Goal: Task Accomplishment & Management: Use online tool/utility

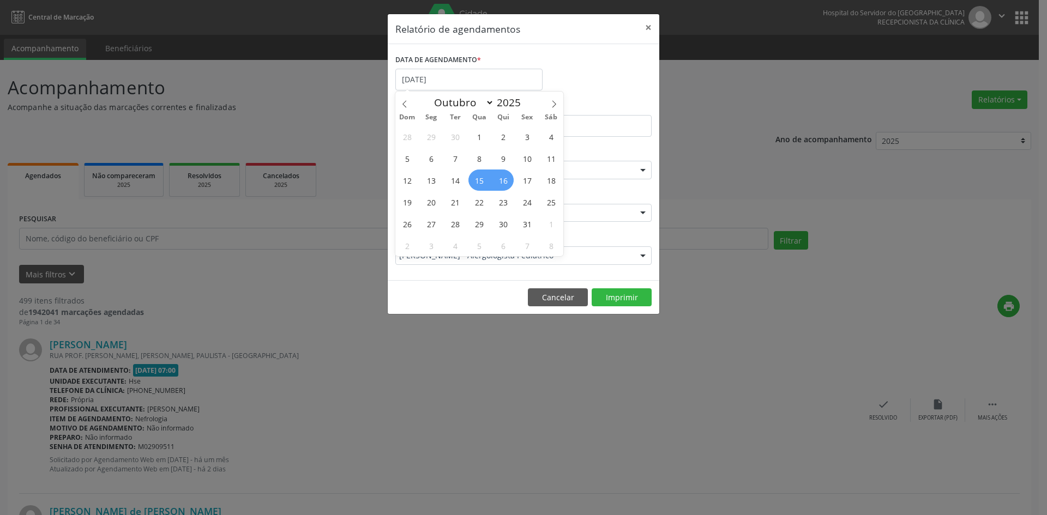
select select "9"
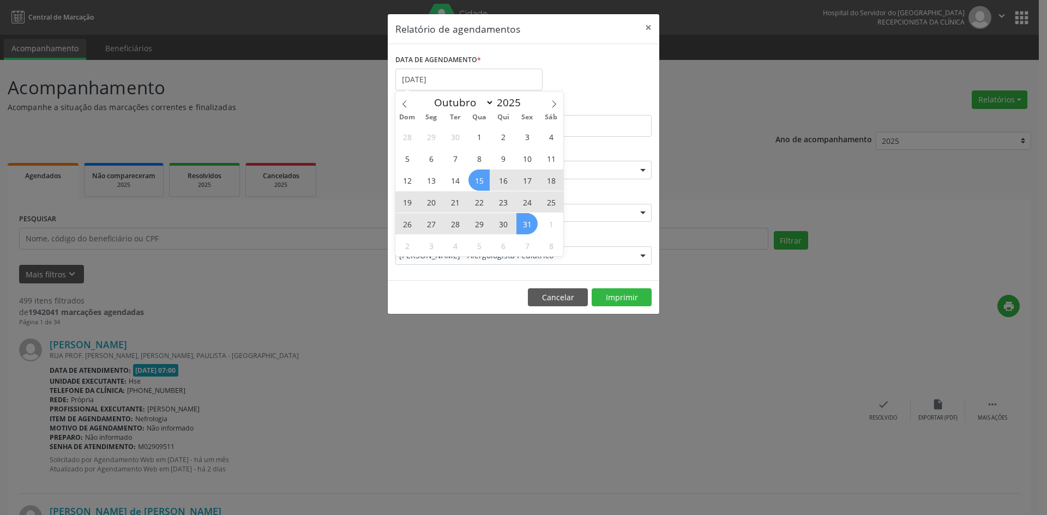
click at [532, 228] on div "28 29 30 1 2 3 4 5 6 7 8 9 10 11 12 13 14 15 16 17 18 19 20 21 22 23 24 25 26 2…" at bounding box center [479, 190] width 168 height 131
click at [532, 228] on span "31" at bounding box center [526, 223] width 21 height 21
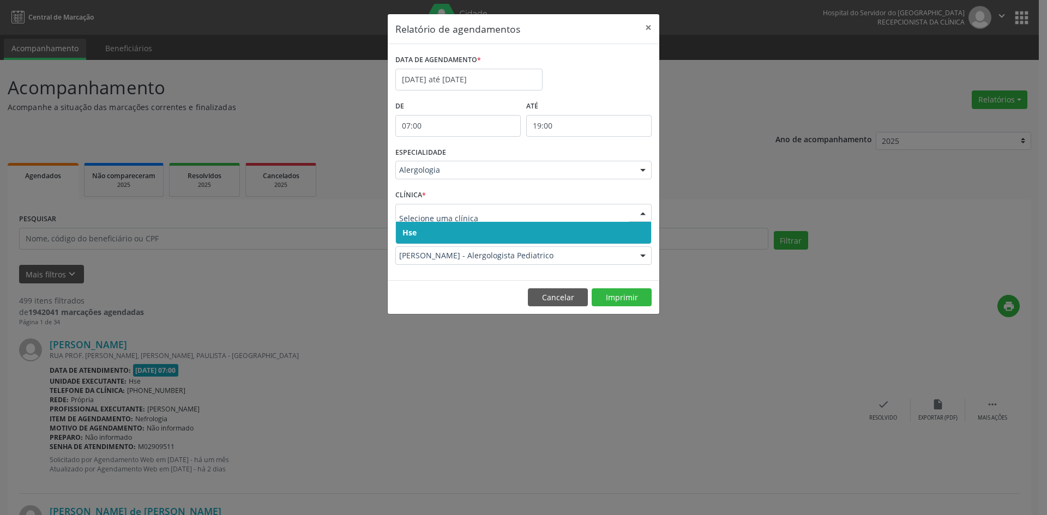
drag, startPoint x: 413, startPoint y: 230, endPoint x: 412, endPoint y: 243, distance: 13.1
click at [412, 244] on div "Hse Nenhum resultado encontrado para: " " Não há nenhuma opção para ser exibida." at bounding box center [523, 233] width 256 height 22
click at [412, 243] on span "Hse" at bounding box center [523, 233] width 255 height 22
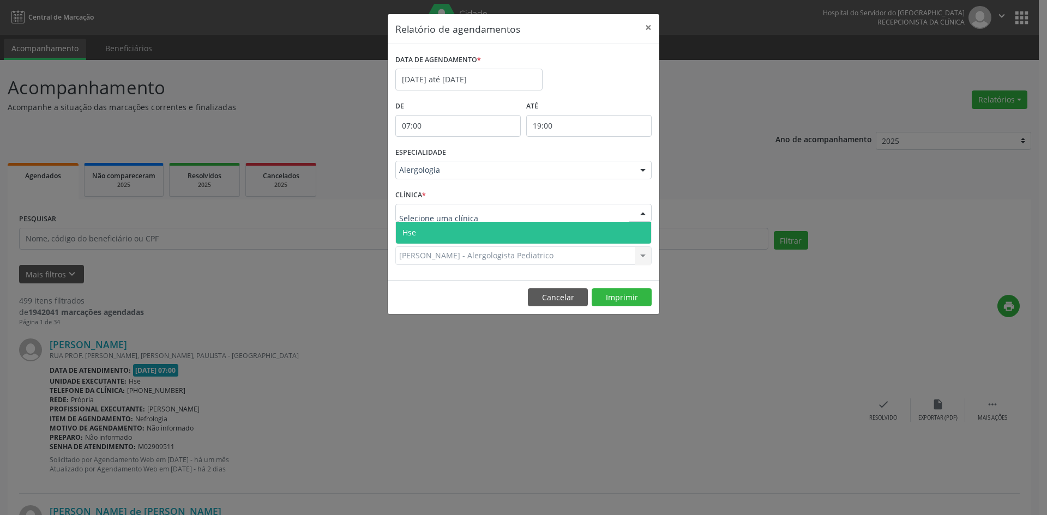
click at [422, 228] on span "Hse" at bounding box center [523, 233] width 255 height 22
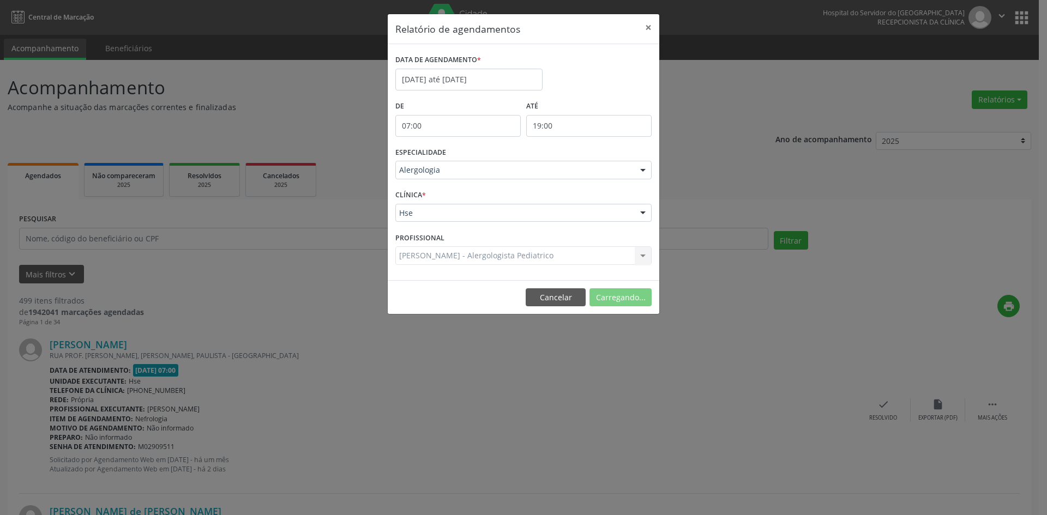
click at [421, 256] on div "[PERSON_NAME] - Alergologista Pediatrico Todos os profissionais [PERSON_NAME] -…" at bounding box center [523, 255] width 256 height 19
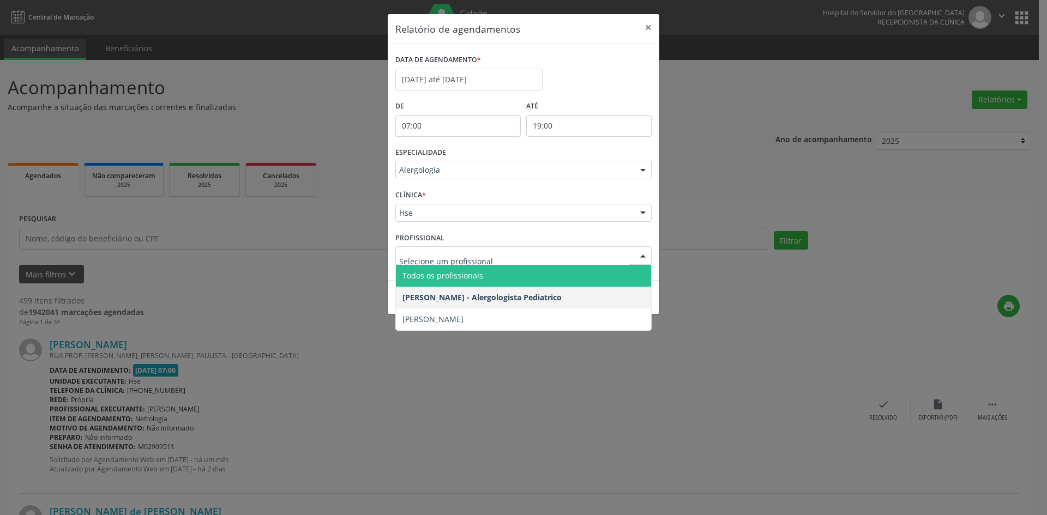
click at [434, 276] on span "Todos os profissionais" at bounding box center [442, 275] width 81 height 10
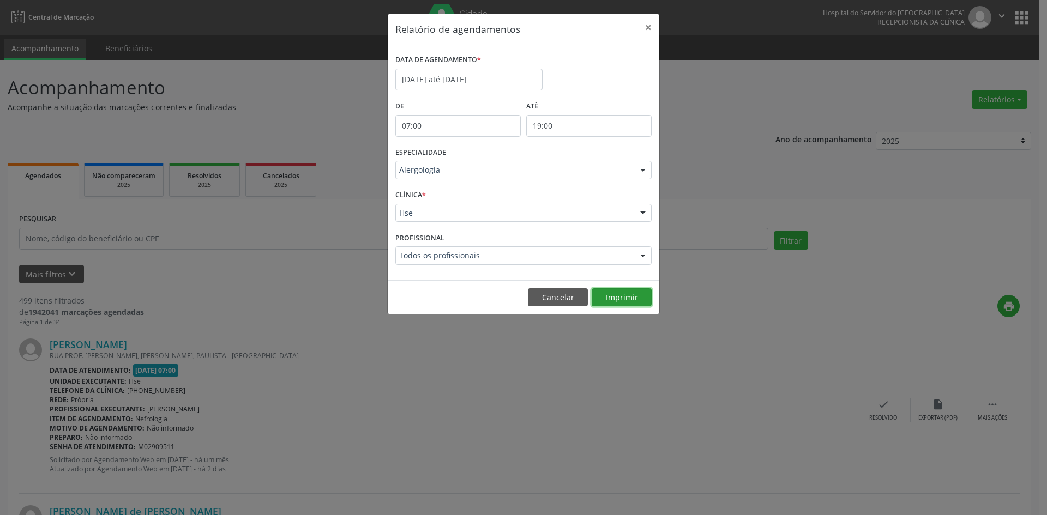
click at [605, 289] on button "Imprimir" at bounding box center [622, 297] width 60 height 19
click at [608, 296] on button "Imprimir" at bounding box center [622, 297] width 60 height 19
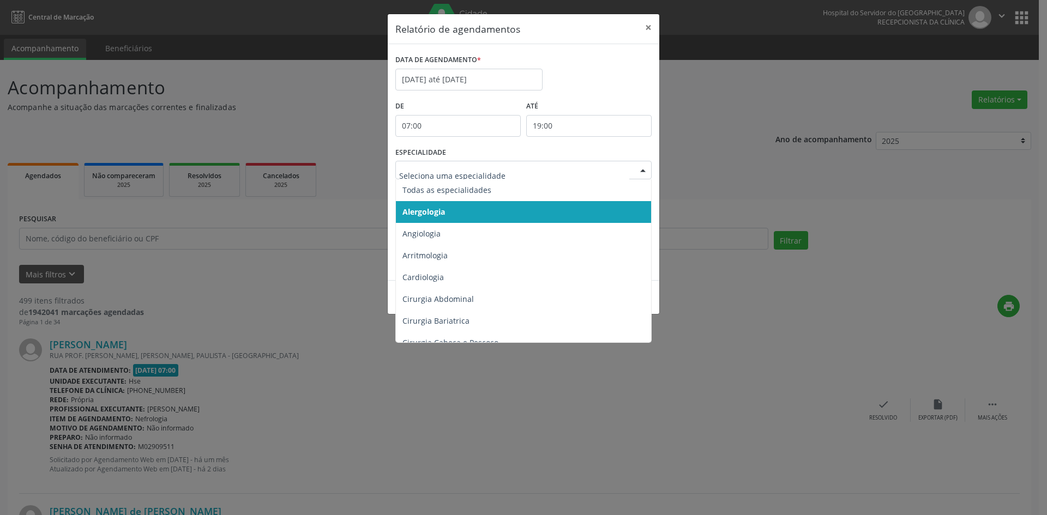
click at [639, 168] on div at bounding box center [643, 170] width 16 height 19
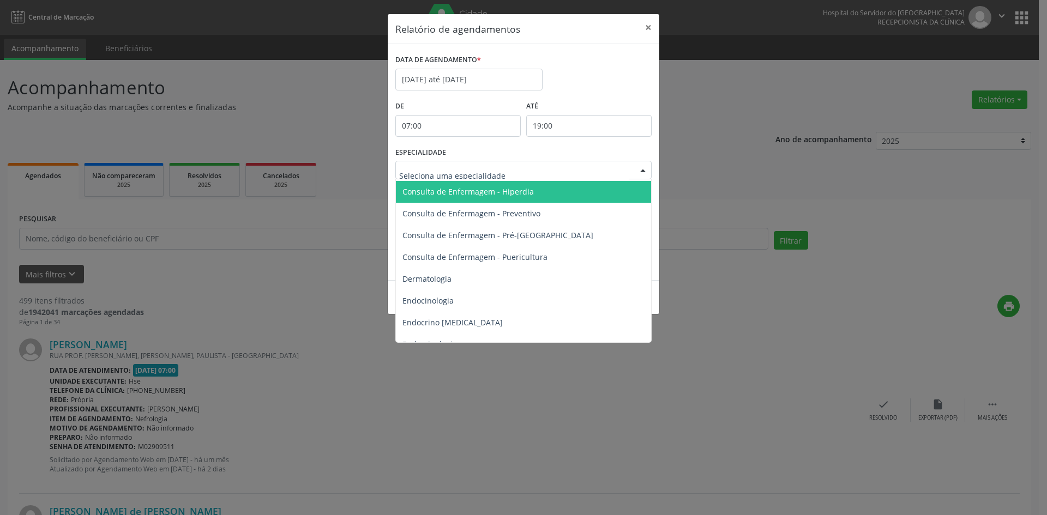
scroll to position [491, 0]
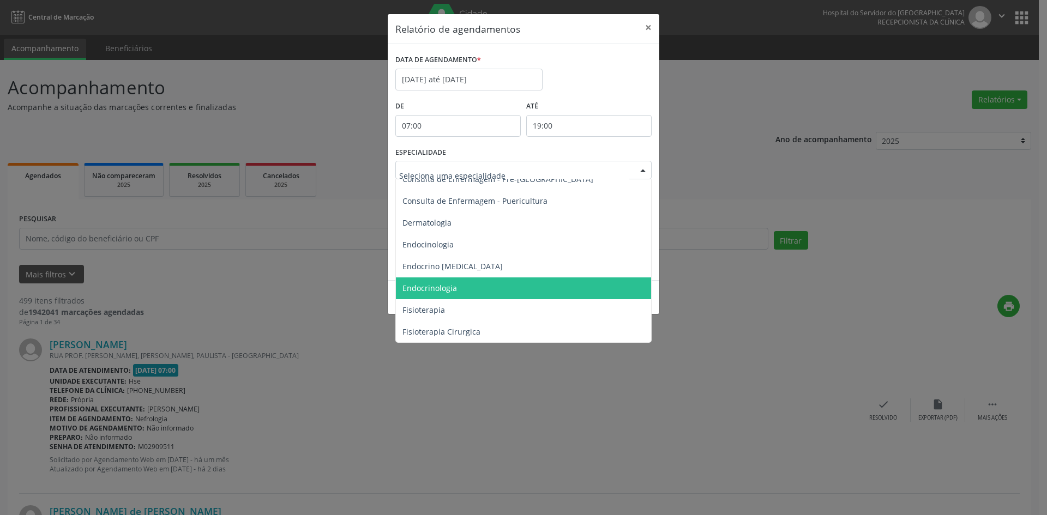
click at [442, 287] on span "Endocrinologia" at bounding box center [429, 288] width 55 height 10
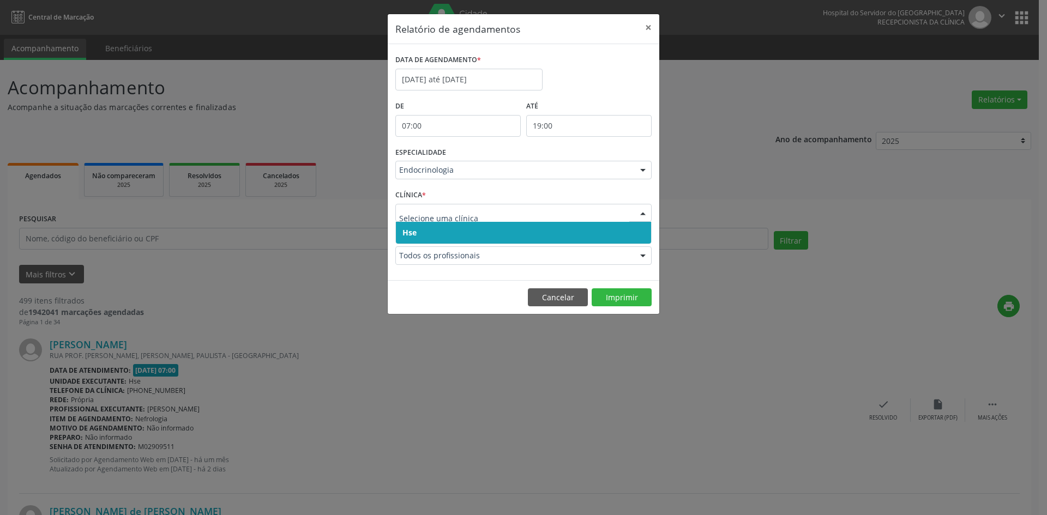
click at [417, 231] on span "Hse" at bounding box center [523, 233] width 255 height 22
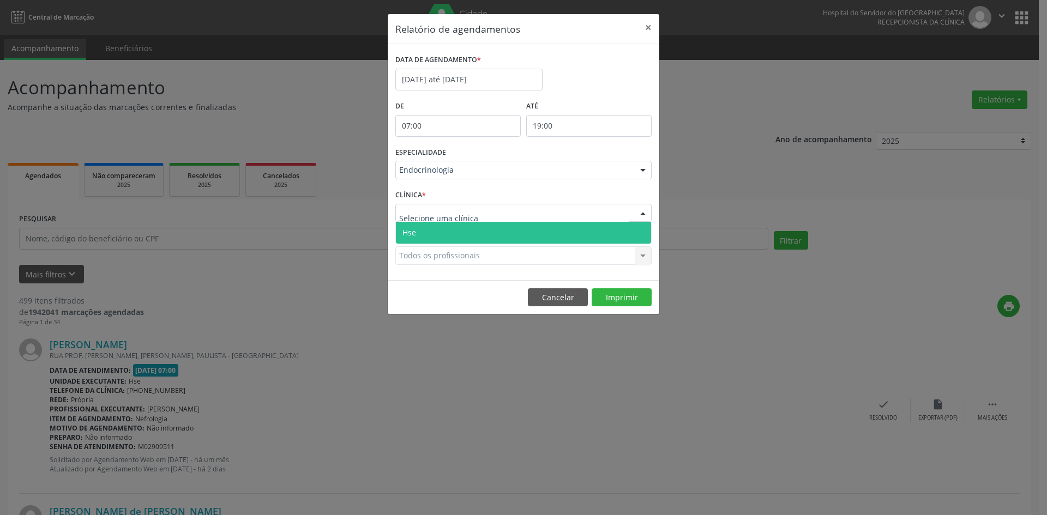
click at [423, 230] on span "Hse" at bounding box center [523, 233] width 255 height 22
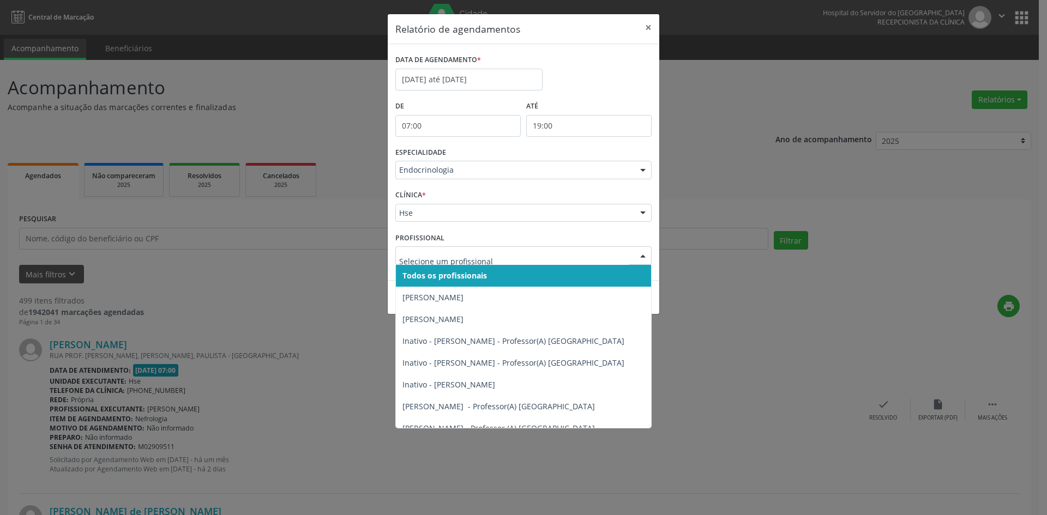
click at [438, 277] on span "Todos os profissionais" at bounding box center [444, 275] width 85 height 10
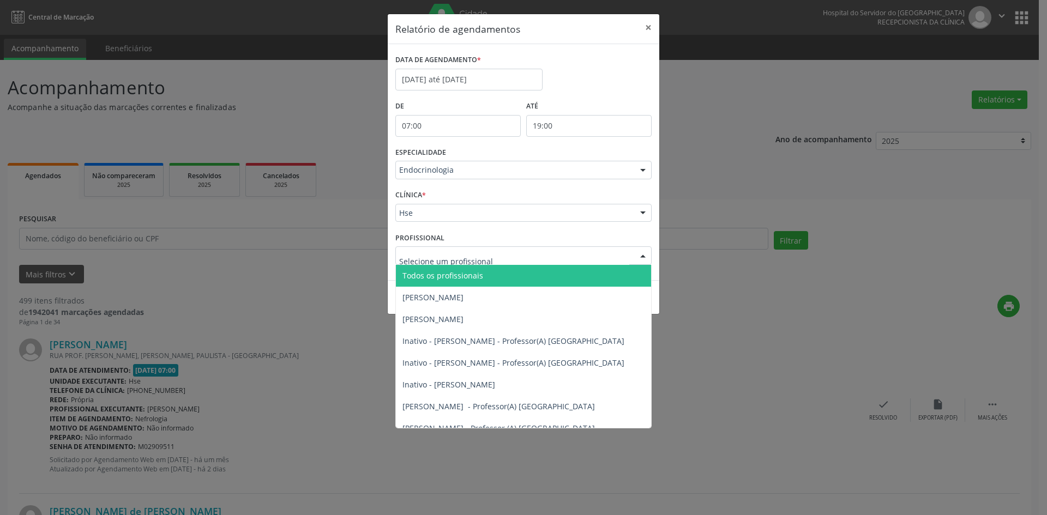
click at [442, 280] on span "Todos os profissionais" at bounding box center [442, 275] width 81 height 10
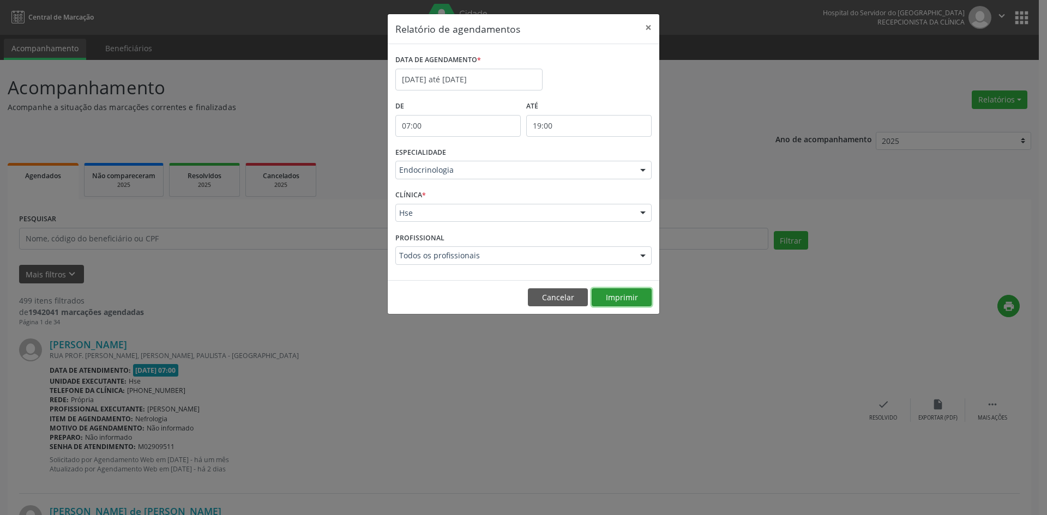
click at [626, 299] on button "Imprimir" at bounding box center [622, 297] width 60 height 19
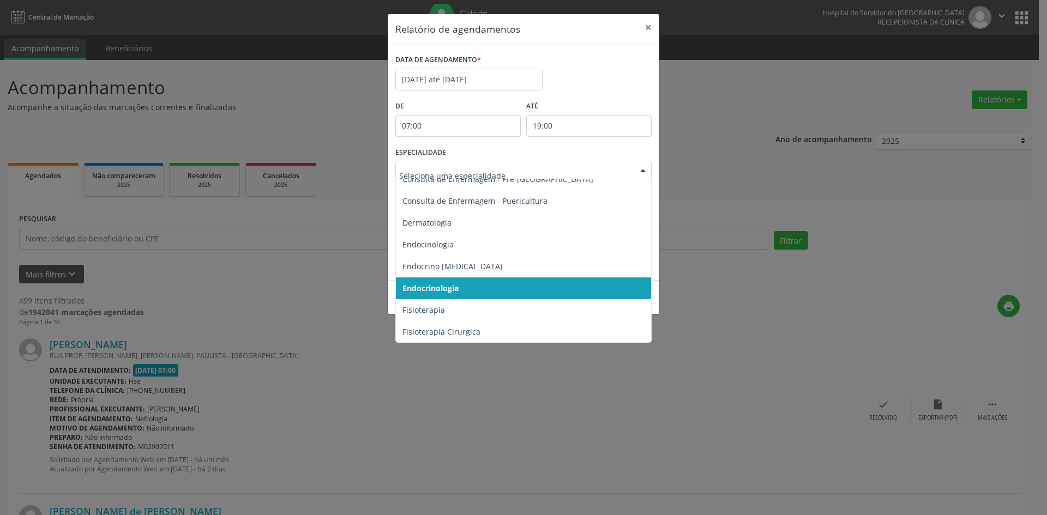
click at [646, 171] on div at bounding box center [643, 170] width 16 height 19
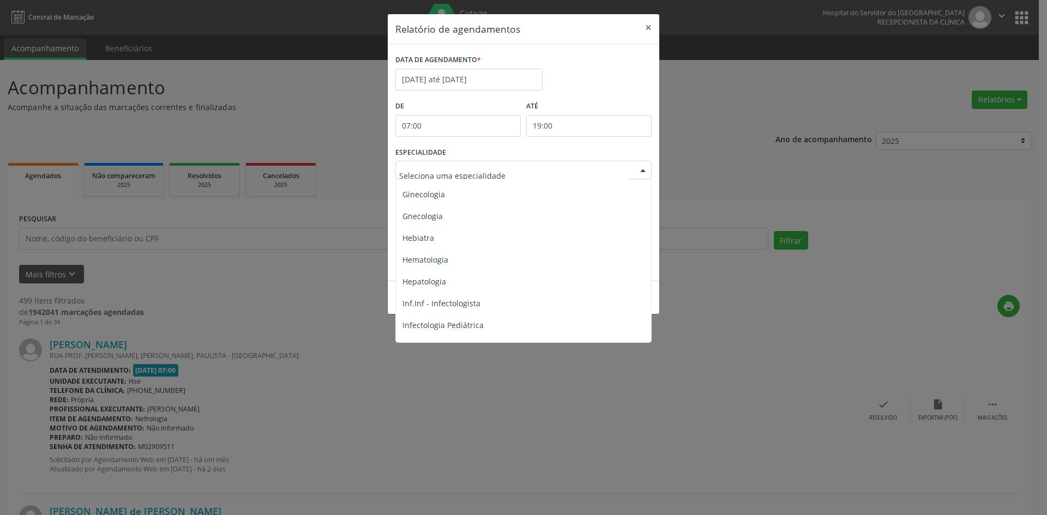
scroll to position [818, 0]
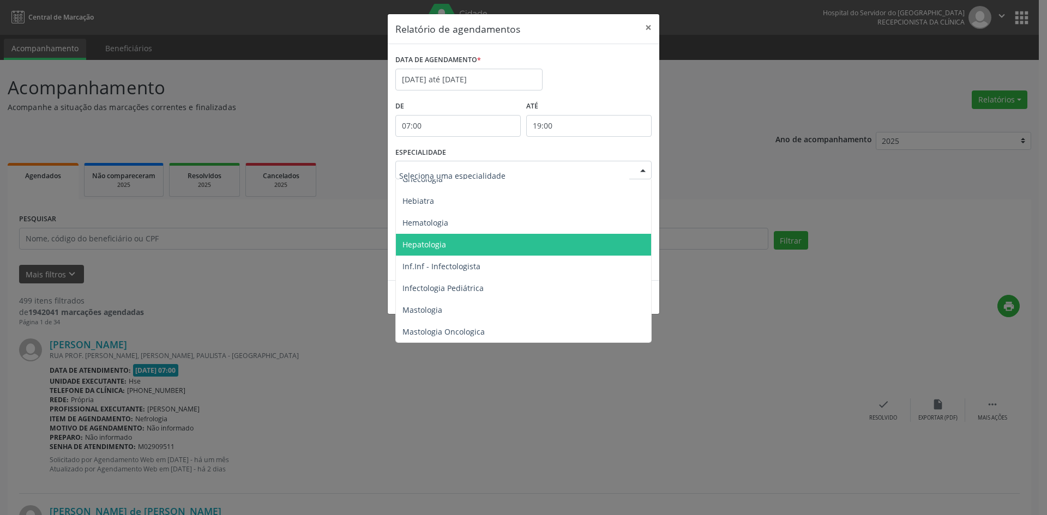
click at [426, 246] on span "Hepatologia" at bounding box center [424, 244] width 44 height 10
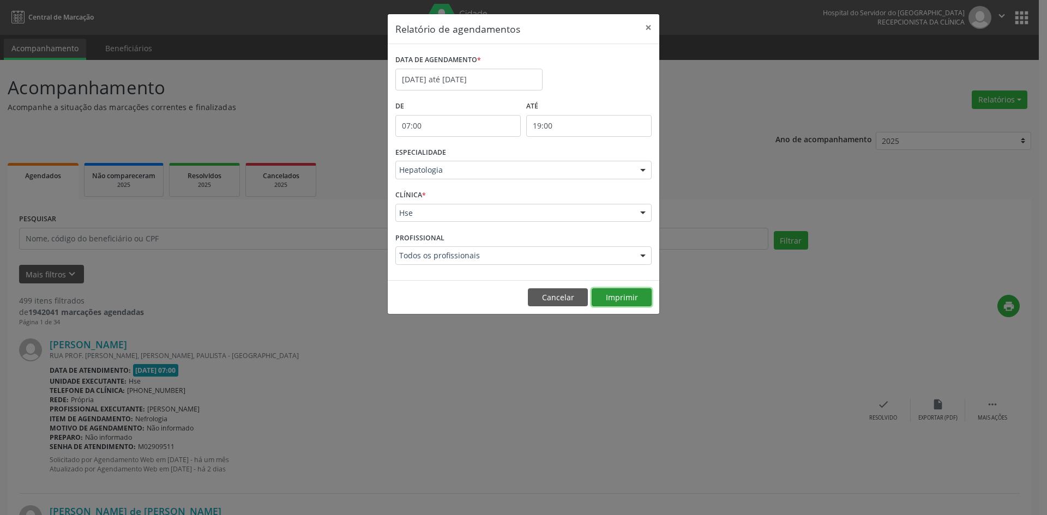
click at [632, 297] on button "Imprimir" at bounding box center [622, 297] width 60 height 19
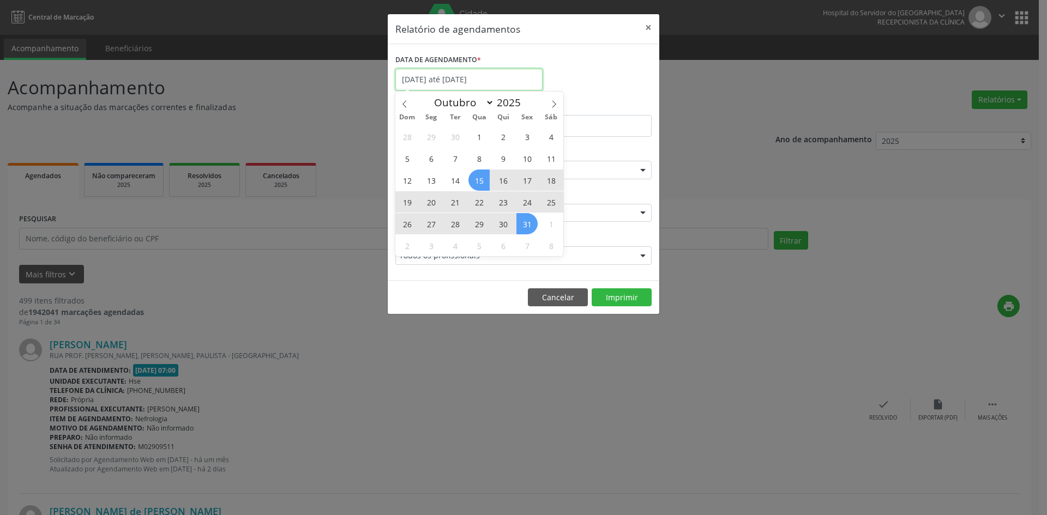
click at [490, 82] on input "[DATE] até [DATE]" at bounding box center [468, 80] width 147 height 22
click at [550, 104] on icon at bounding box center [554, 104] width 8 height 8
select select "10"
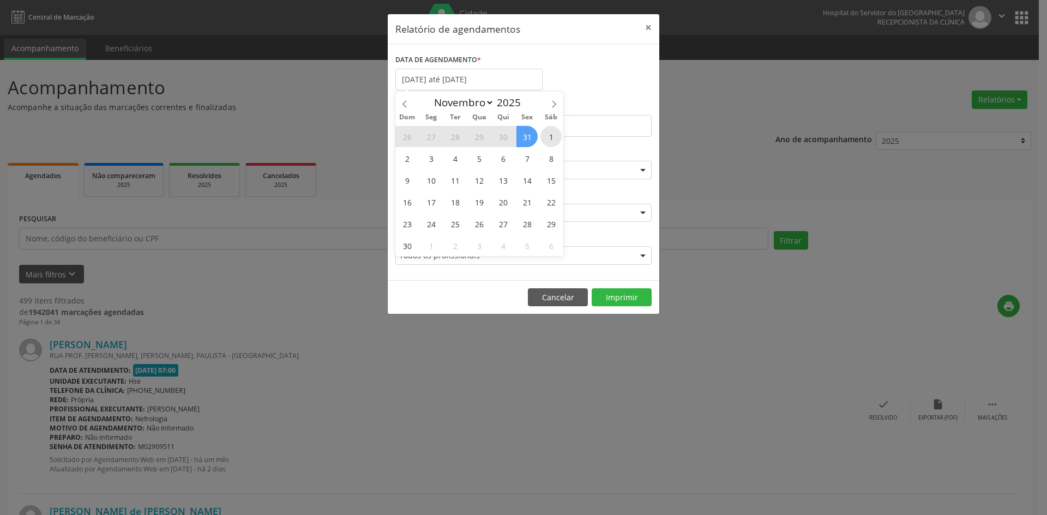
click at [555, 137] on span "1" at bounding box center [550, 136] width 21 height 21
type input "[DATE]"
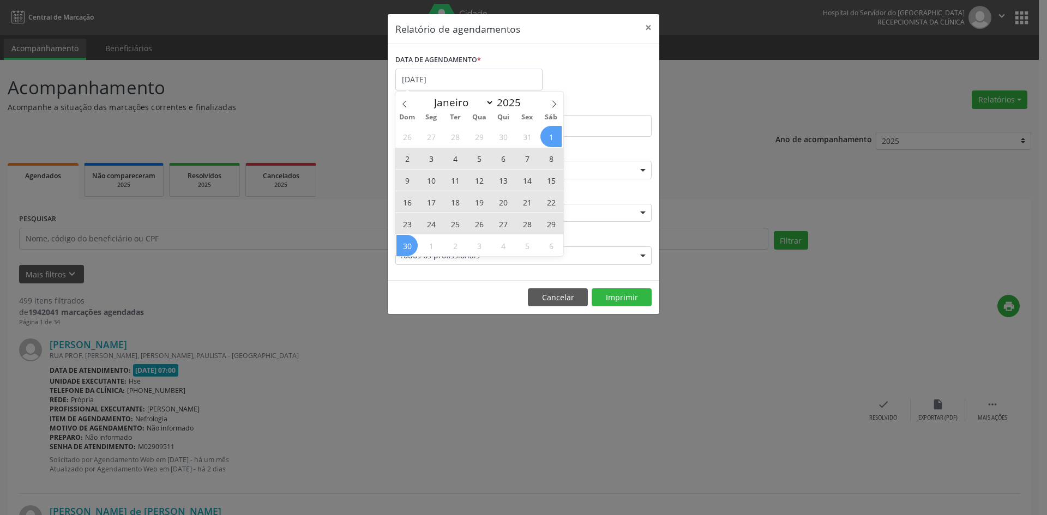
drag, startPoint x: 555, startPoint y: 137, endPoint x: 401, endPoint y: 245, distance: 187.5
click at [401, 245] on div "26 27 28 29 30 31 1 2 3 4 5 6 7 8 9 10 11 12 13 14 15 16 17 18 19 20 21 22 23 2…" at bounding box center [479, 190] width 168 height 131
click at [401, 245] on span "30" at bounding box center [406, 245] width 21 height 21
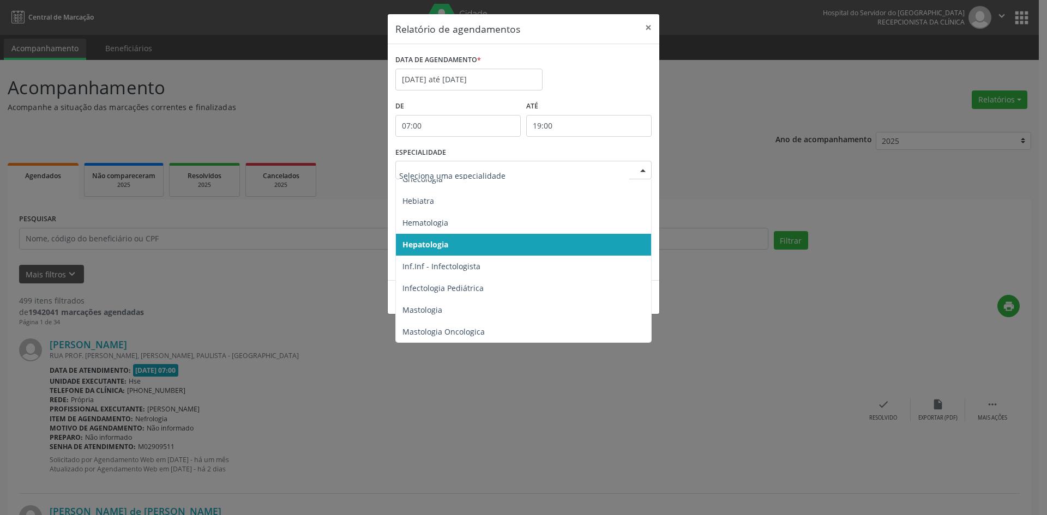
click at [643, 172] on div at bounding box center [643, 170] width 16 height 19
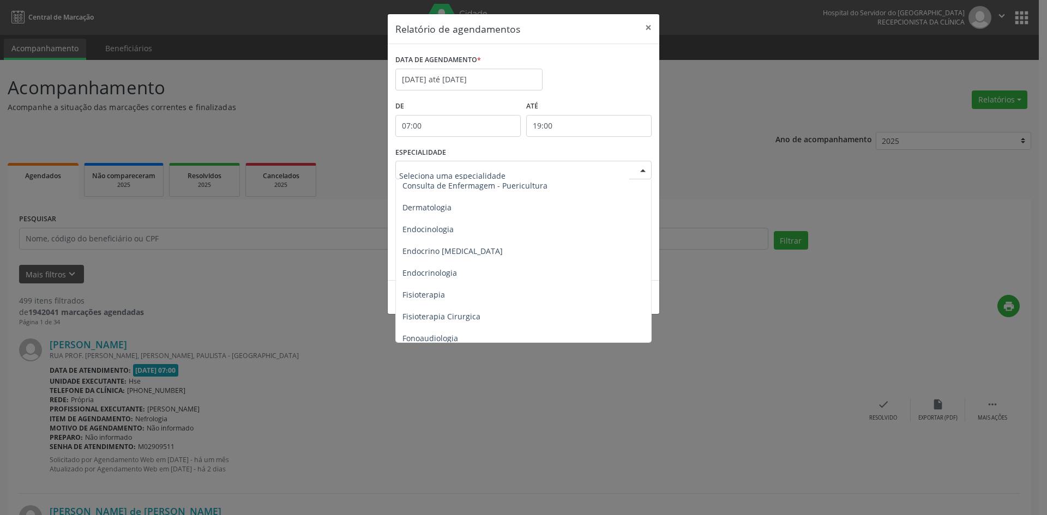
scroll to position [491, 0]
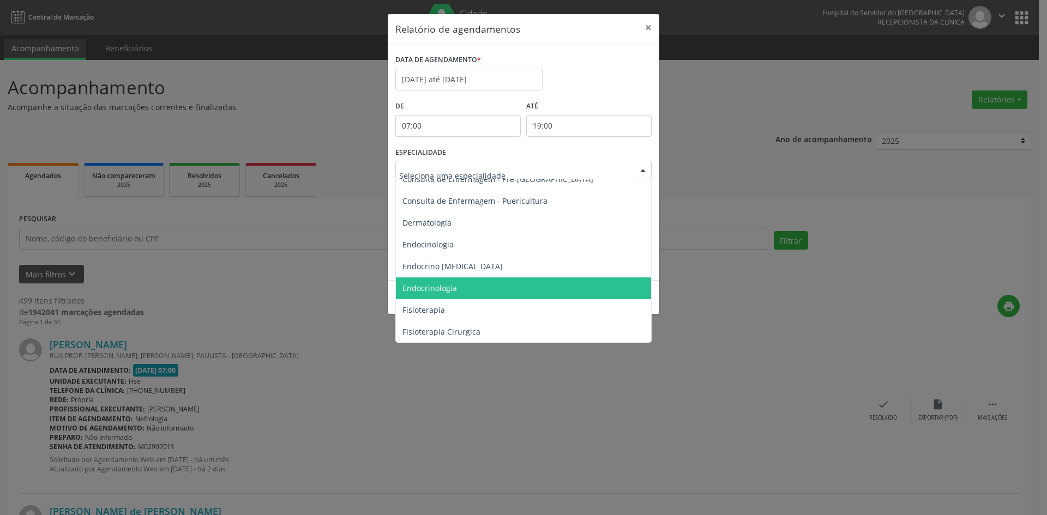
click at [444, 285] on span "Endocrinologia" at bounding box center [429, 288] width 55 height 10
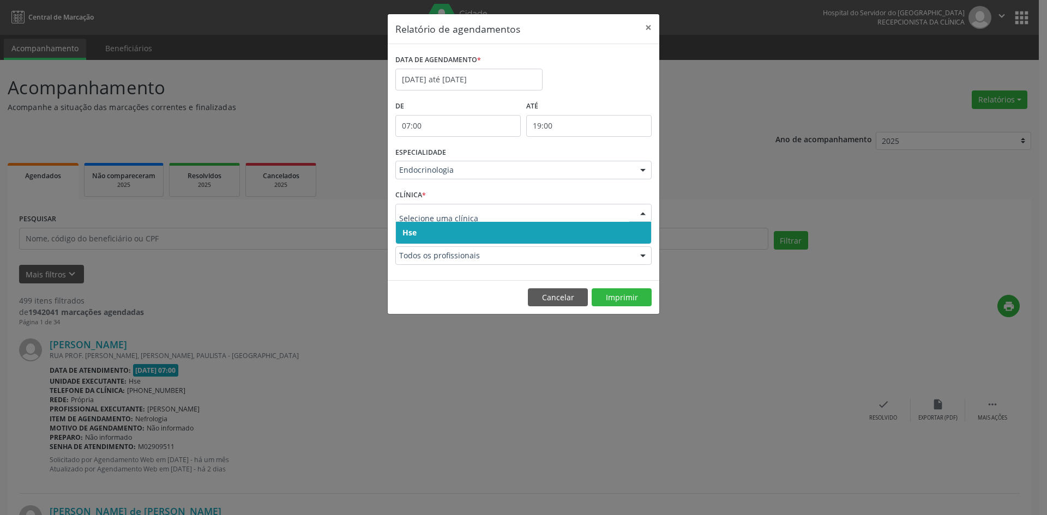
click at [409, 233] on span "Hse" at bounding box center [409, 232] width 14 height 10
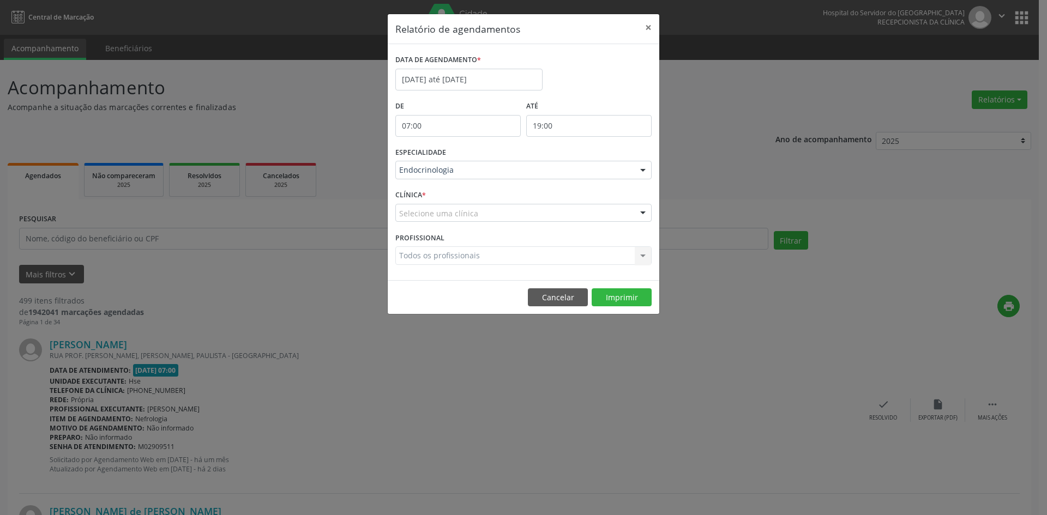
click at [409, 221] on div "Selecione uma clínica" at bounding box center [523, 213] width 256 height 19
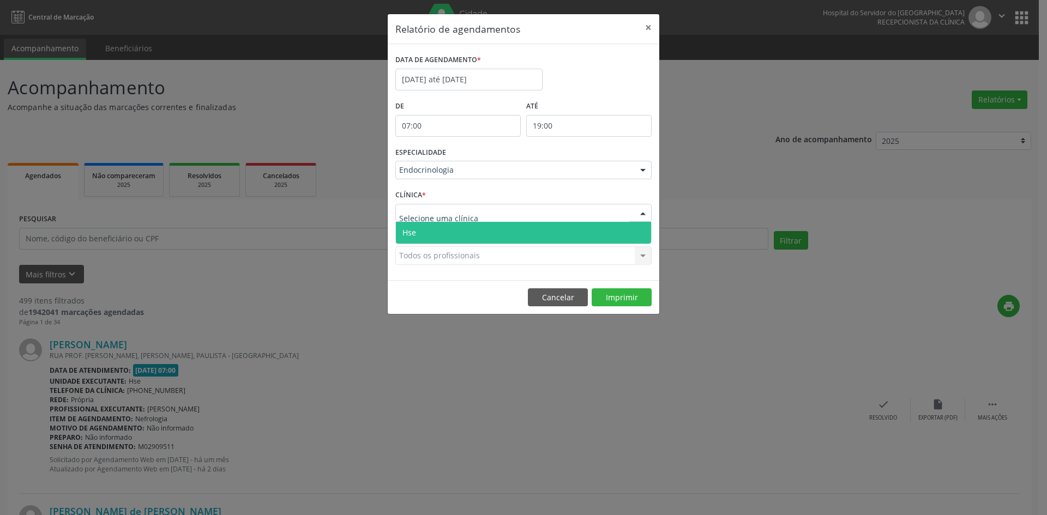
click at [409, 234] on span "Hse" at bounding box center [409, 232] width 14 height 10
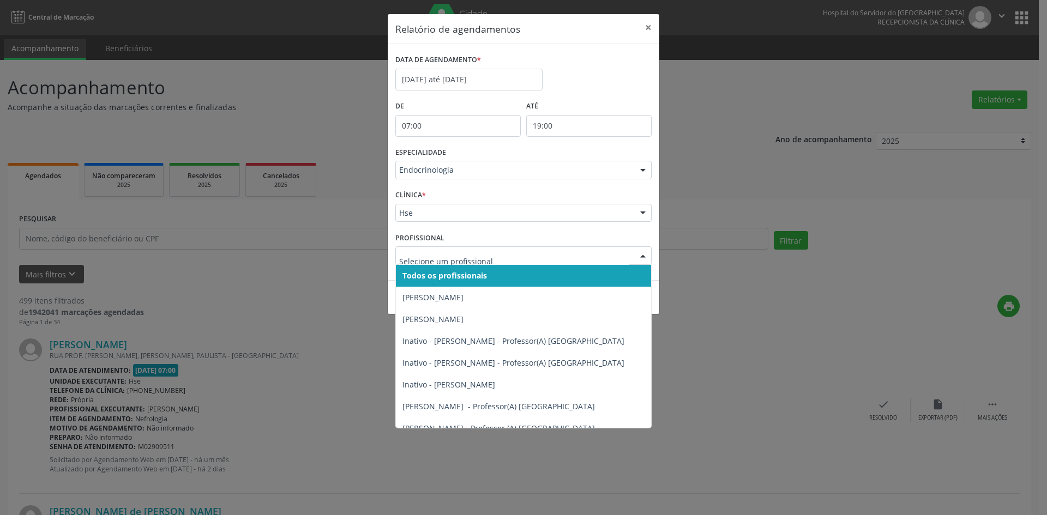
click at [426, 274] on span "Todos os profissionais" at bounding box center [444, 275] width 85 height 10
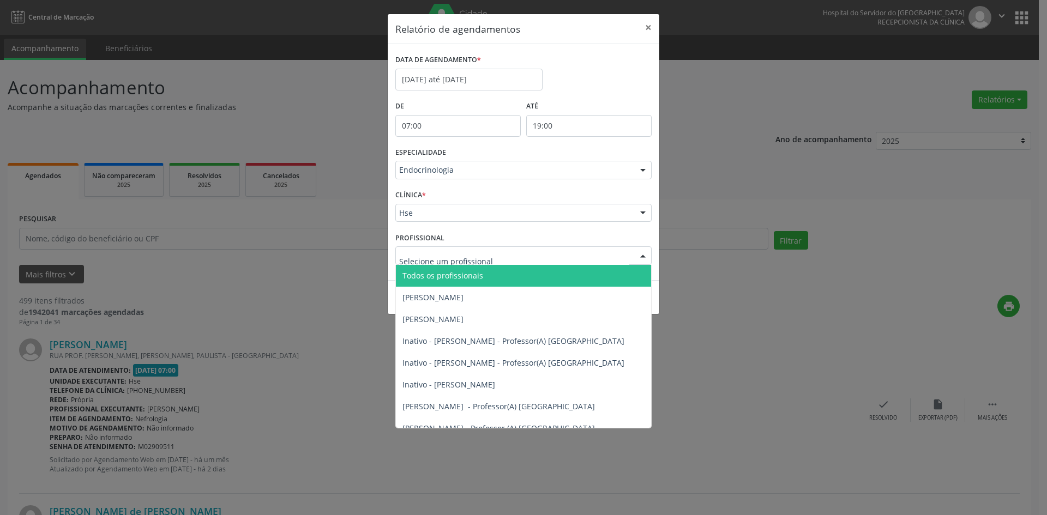
click at [423, 274] on span "Todos os profissionais" at bounding box center [442, 275] width 81 height 10
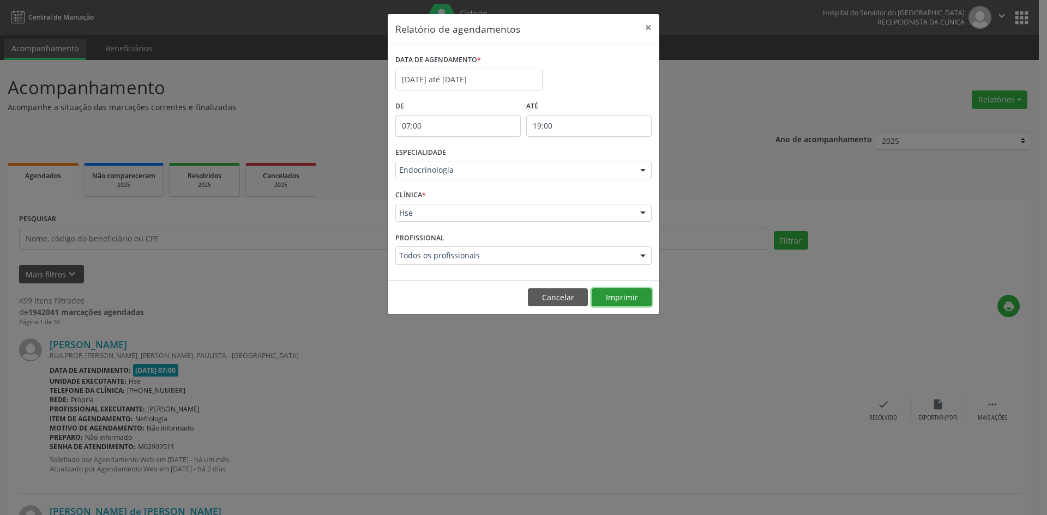
click at [622, 296] on button "Imprimir" at bounding box center [622, 297] width 60 height 19
click at [470, 81] on input "[DATE] até [DATE]" at bounding box center [468, 80] width 147 height 22
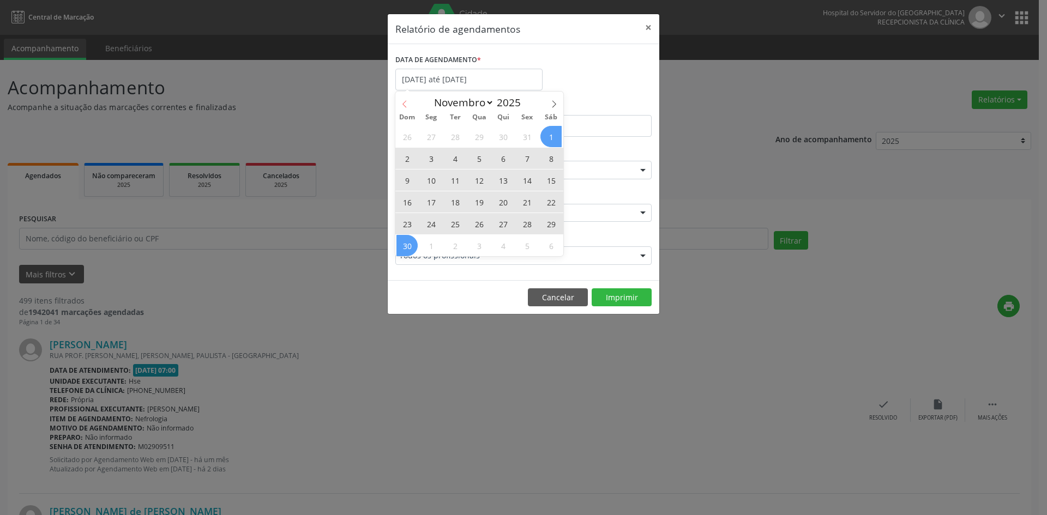
click at [402, 101] on icon at bounding box center [405, 104] width 8 height 8
select select "9"
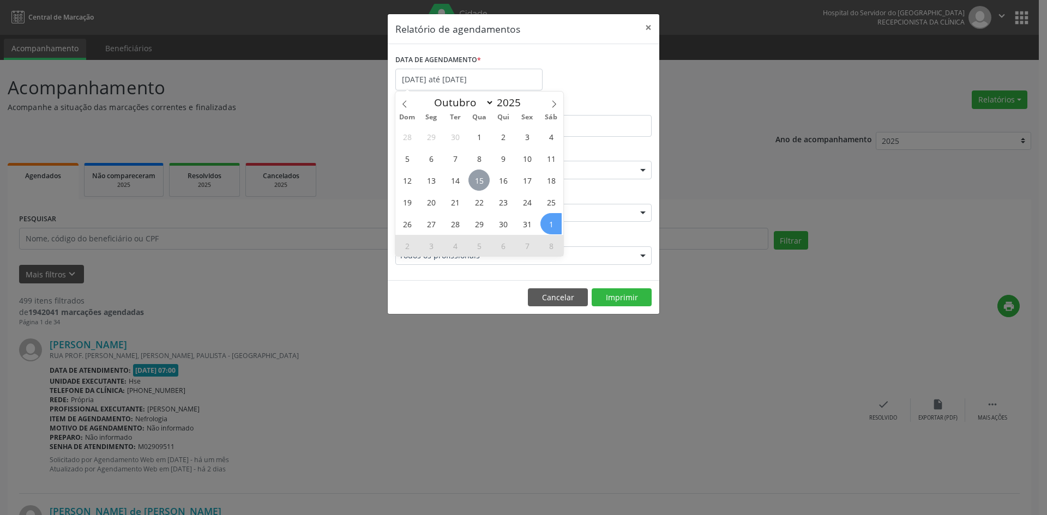
click at [474, 178] on span "15" at bounding box center [478, 180] width 21 height 21
type input "[DATE]"
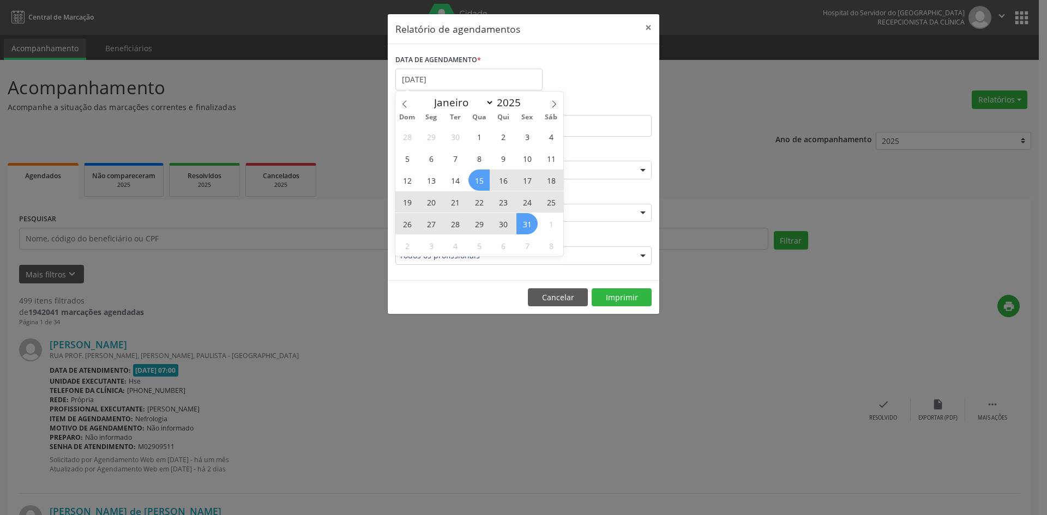
drag, startPoint x: 474, startPoint y: 178, endPoint x: 530, endPoint y: 223, distance: 72.1
click at [530, 223] on div "28 29 30 1 2 3 4 5 6 7 8 9 10 11 12 13 14 15 16 17 18 19 20 21 22 23 24 25 26 2…" at bounding box center [479, 190] width 168 height 131
click at [530, 223] on span "31" at bounding box center [526, 223] width 21 height 21
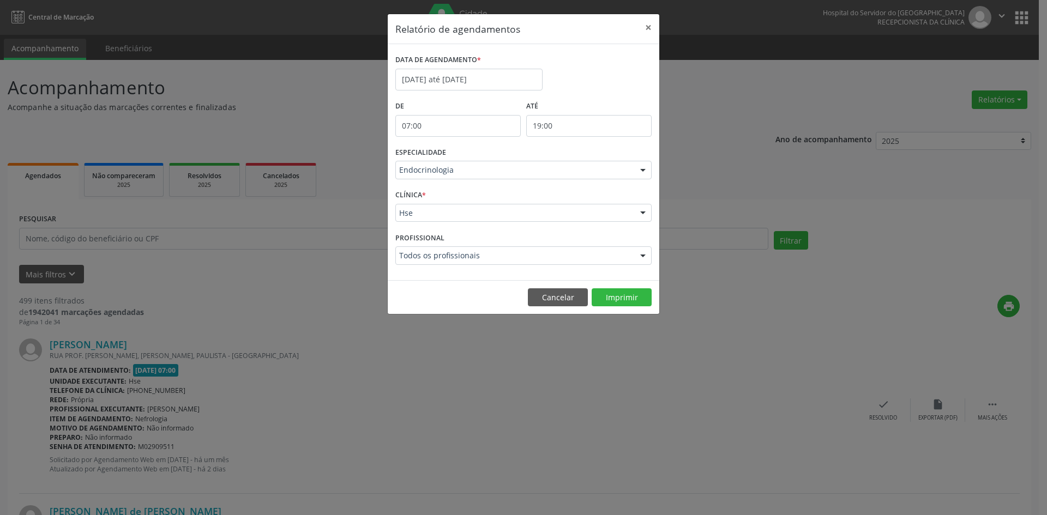
click at [636, 172] on div at bounding box center [643, 170] width 16 height 19
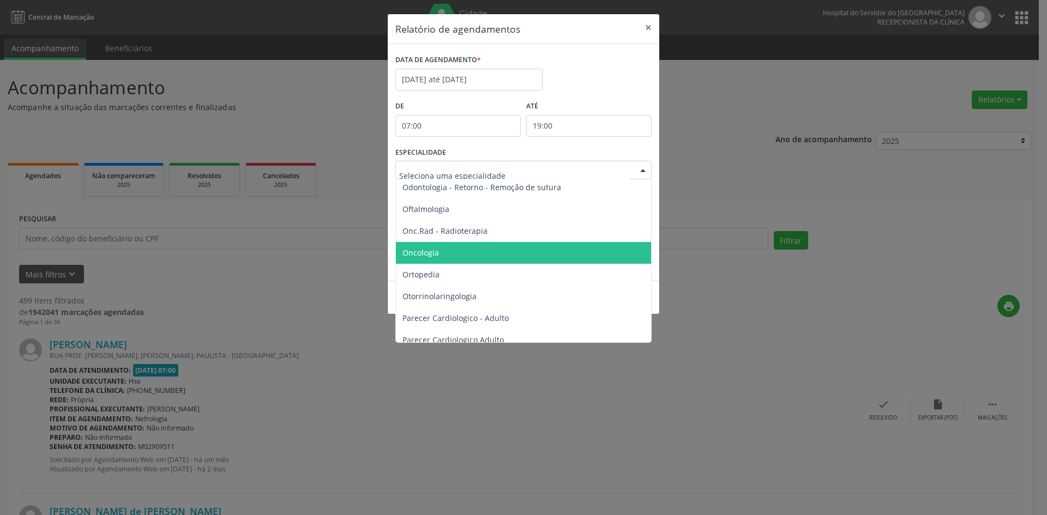
scroll to position [1527, 0]
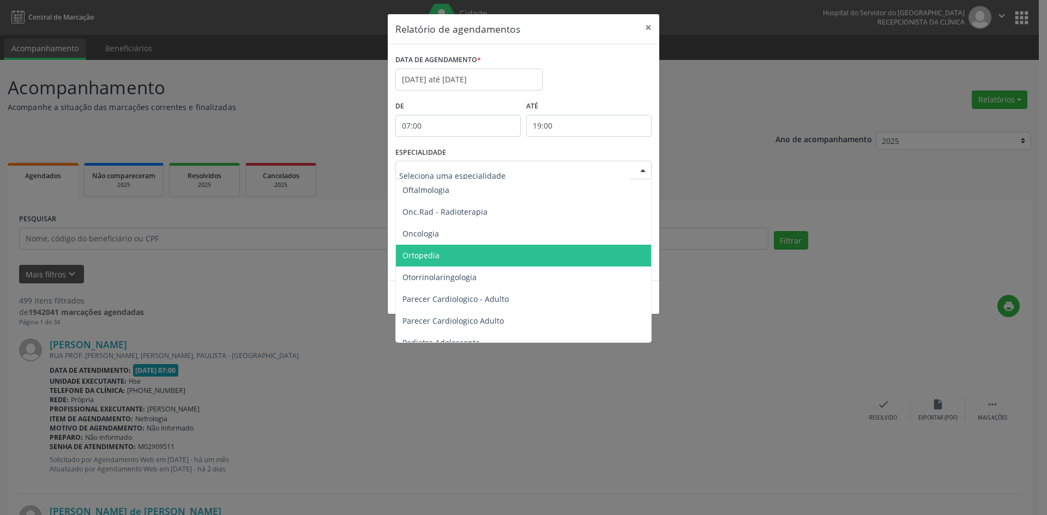
click at [420, 254] on span "Ortopedia" at bounding box center [420, 255] width 37 height 10
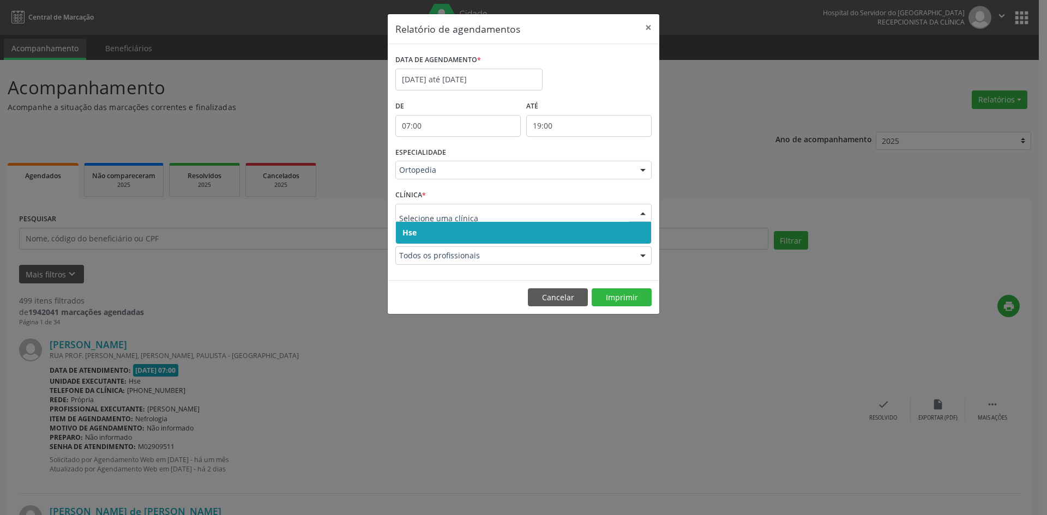
click at [422, 236] on span "Hse" at bounding box center [523, 233] width 255 height 22
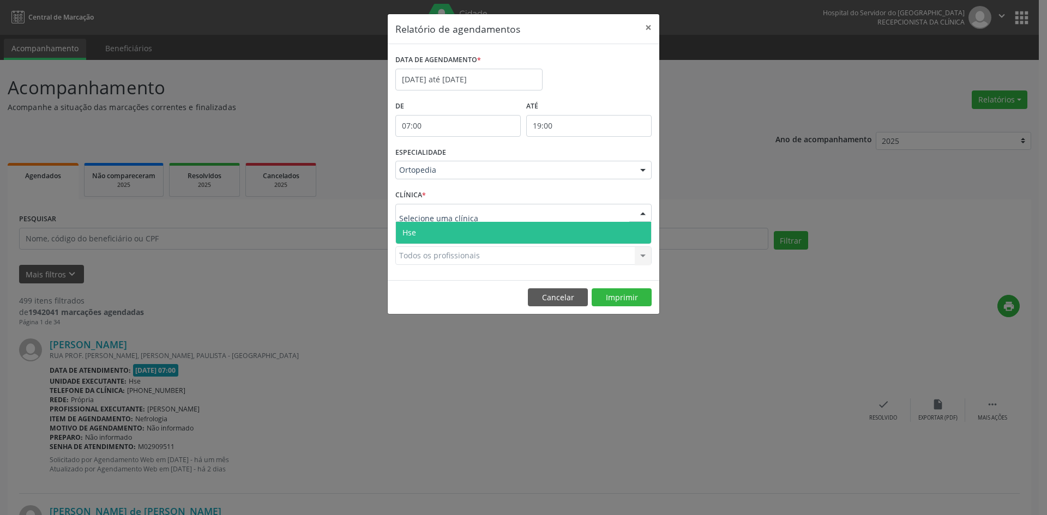
click at [415, 229] on span "Hse" at bounding box center [409, 232] width 14 height 10
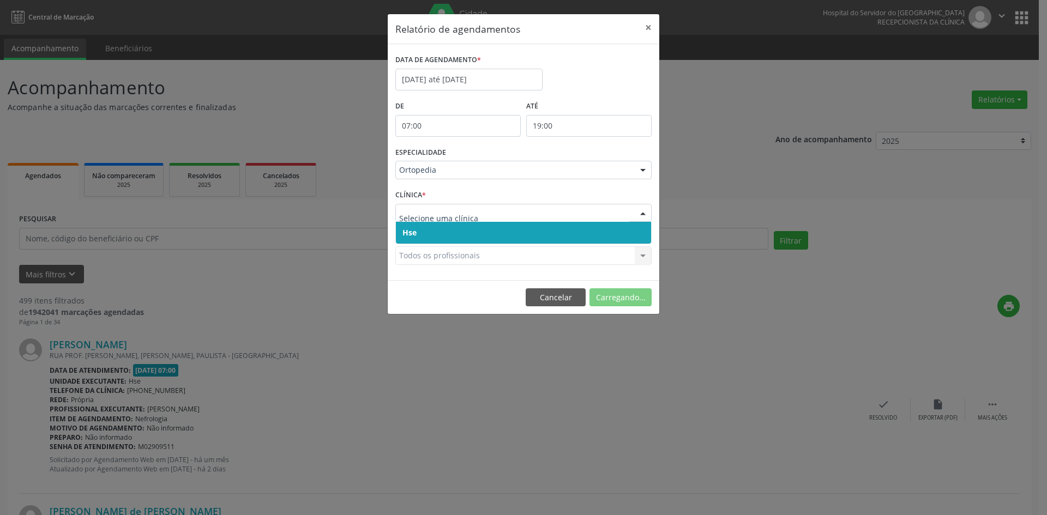
drag, startPoint x: 417, startPoint y: 215, endPoint x: 417, endPoint y: 238, distance: 22.4
click at [417, 234] on span "Hse" at bounding box center [523, 233] width 255 height 22
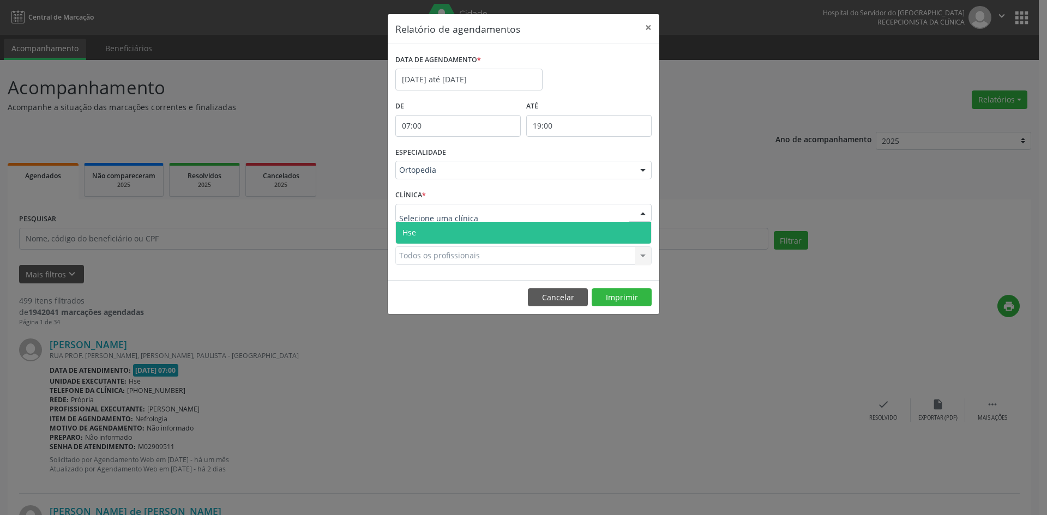
drag, startPoint x: 415, startPoint y: 216, endPoint x: 415, endPoint y: 227, distance: 10.9
click at [415, 228] on span "Hse" at bounding box center [409, 232] width 14 height 10
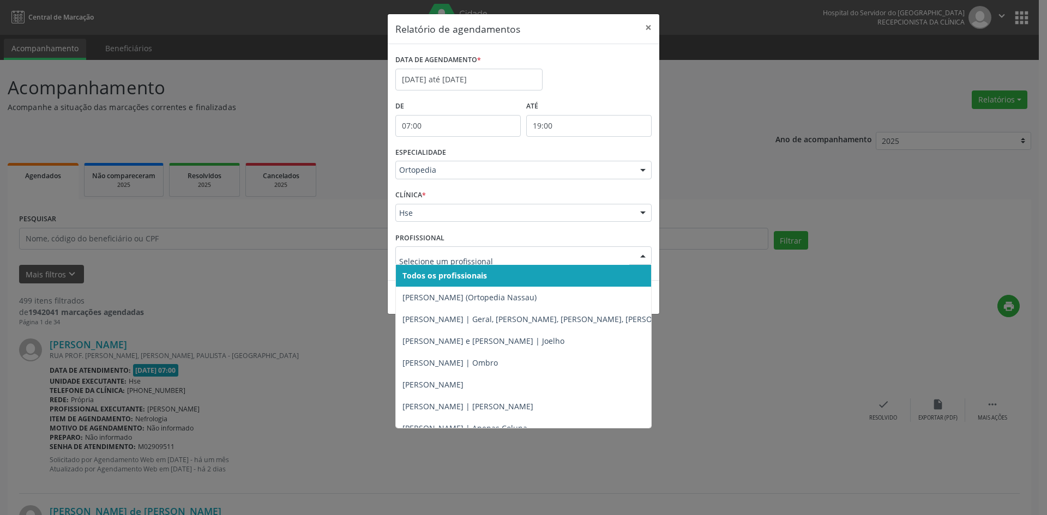
click at [446, 275] on span "Todos os profissionais" at bounding box center [444, 275] width 85 height 10
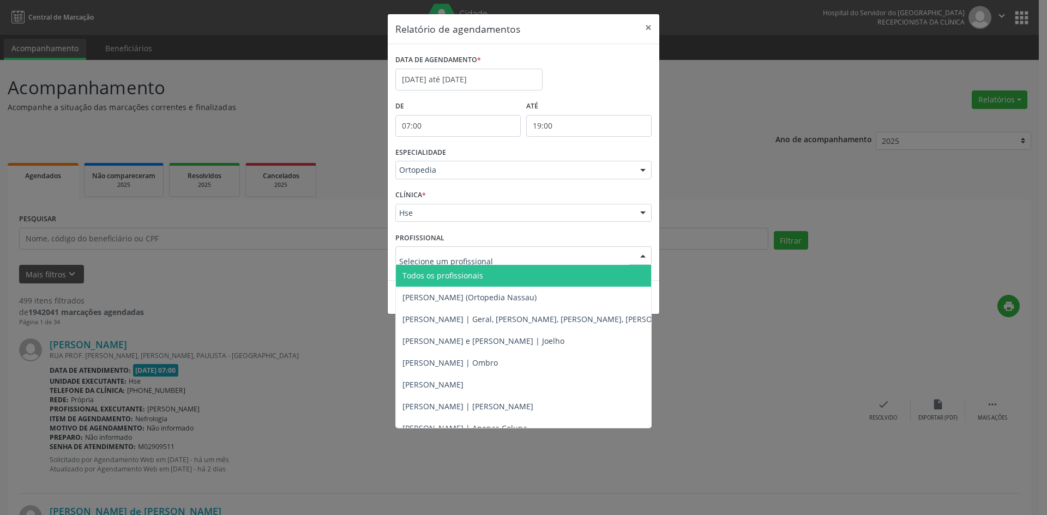
click at [450, 280] on span "Todos os profissionais" at bounding box center [442, 275] width 81 height 10
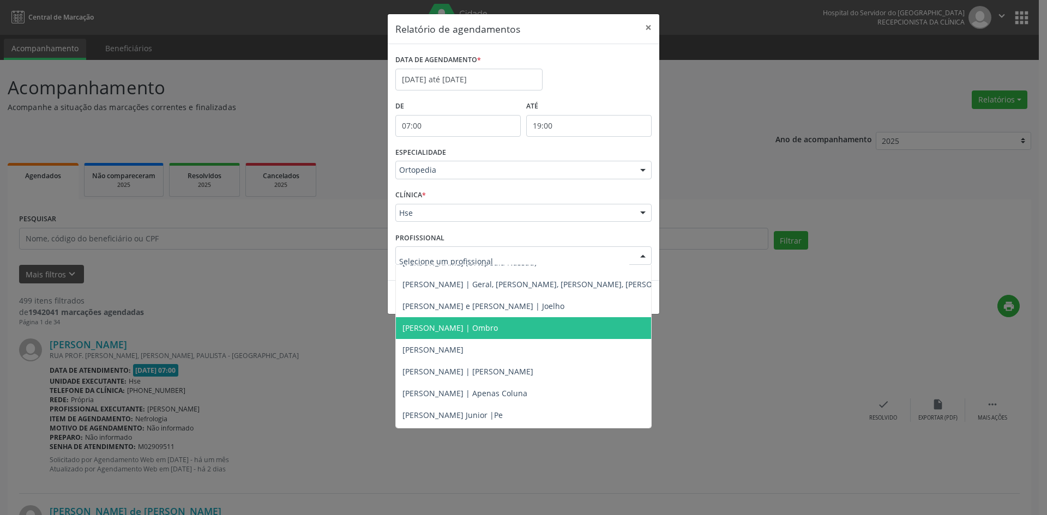
scroll to position [55, 0]
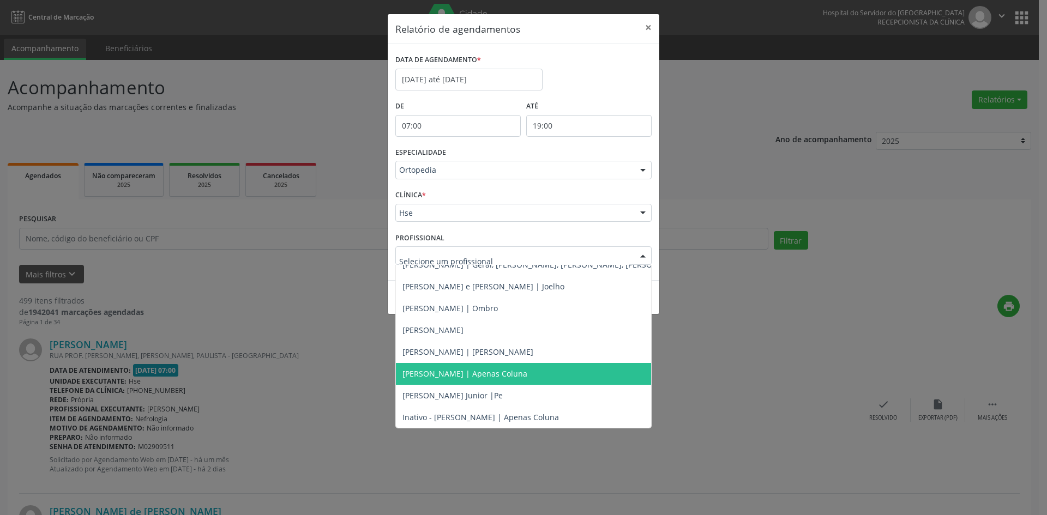
click at [474, 374] on span "[PERSON_NAME] | Apenas Coluna" at bounding box center [464, 374] width 125 height 10
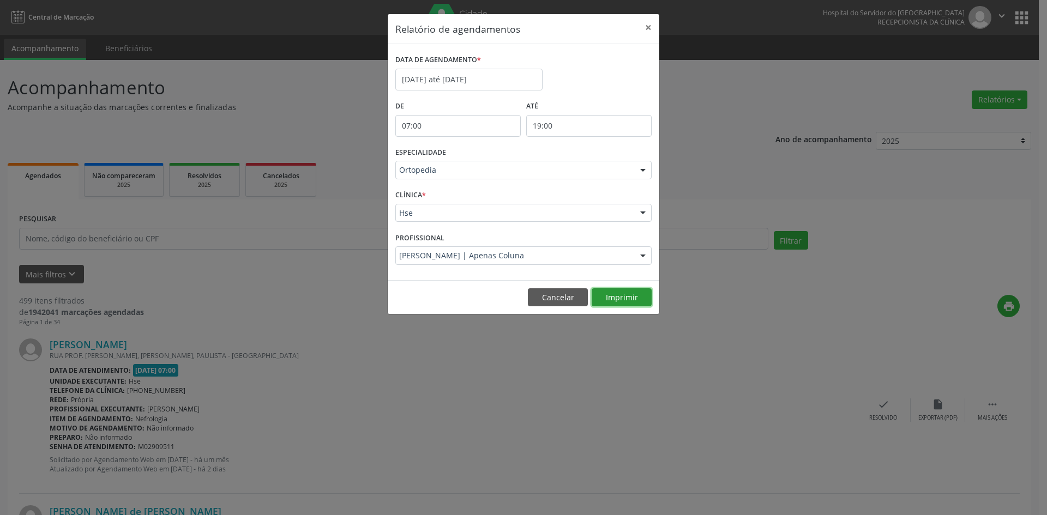
click at [629, 293] on button "Imprimir" at bounding box center [622, 297] width 60 height 19
click at [641, 174] on div at bounding box center [643, 170] width 16 height 19
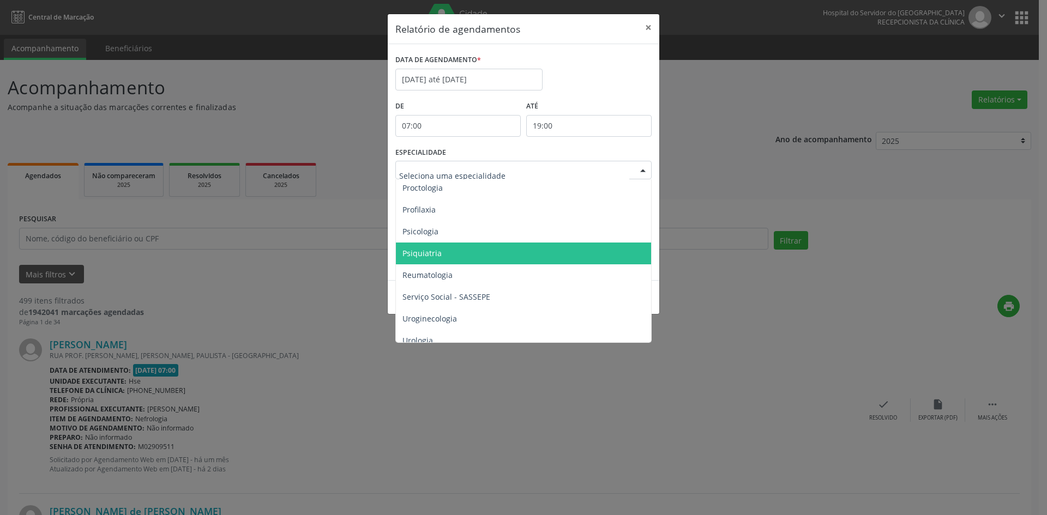
scroll to position [1854, 0]
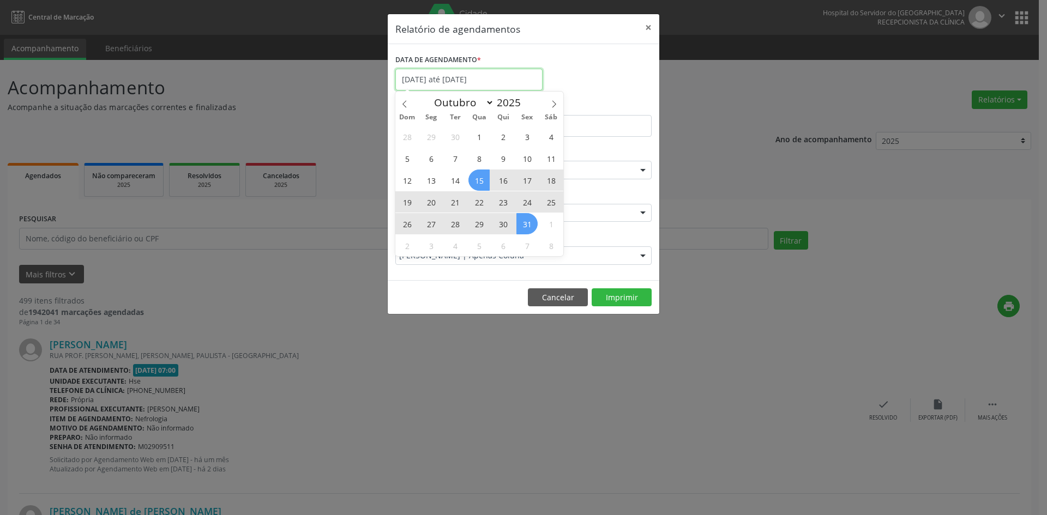
click at [431, 83] on input "[DATE] até [DATE]" at bounding box center [468, 80] width 147 height 22
click at [500, 180] on span "16" at bounding box center [502, 180] width 21 height 21
type input "[DATE]"
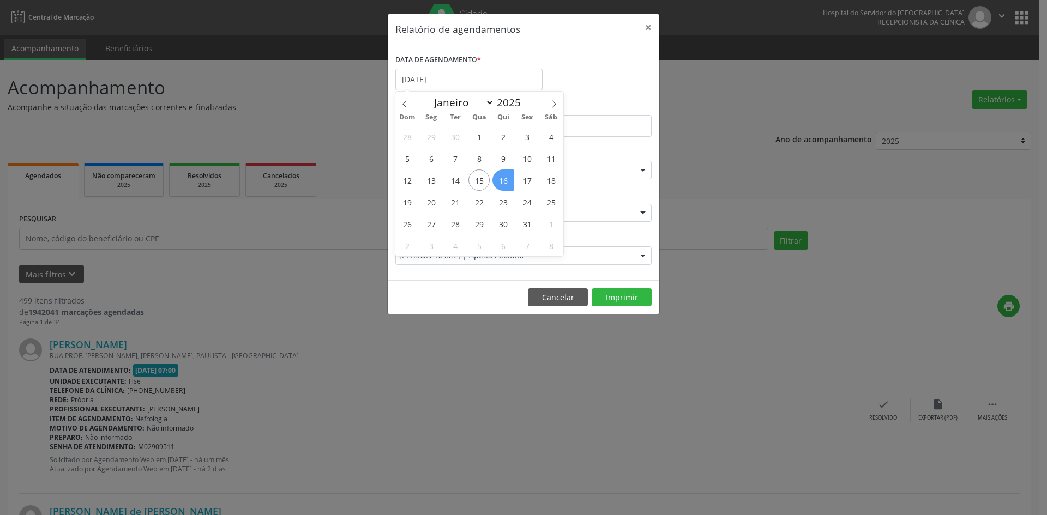
click at [500, 180] on span "16" at bounding box center [502, 180] width 21 height 21
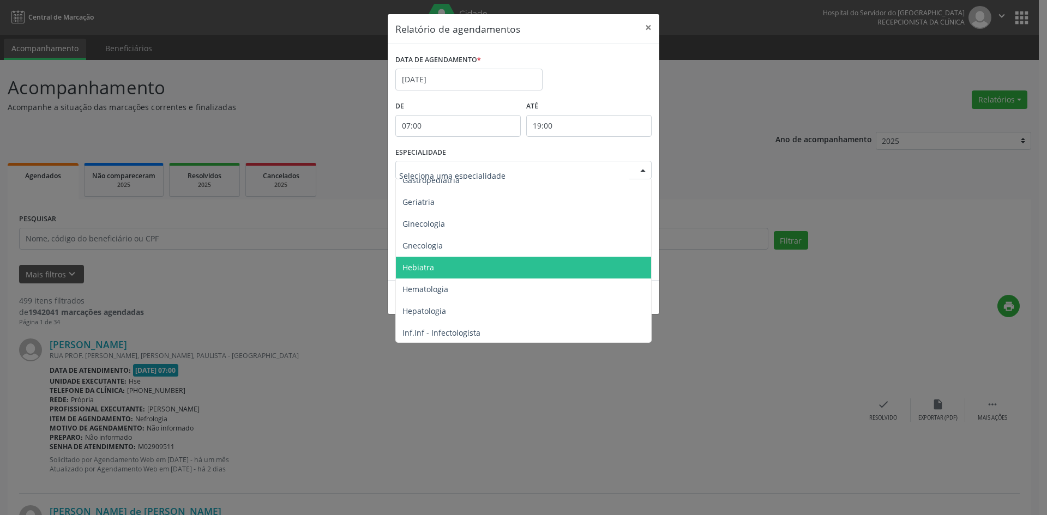
scroll to position [763, 0]
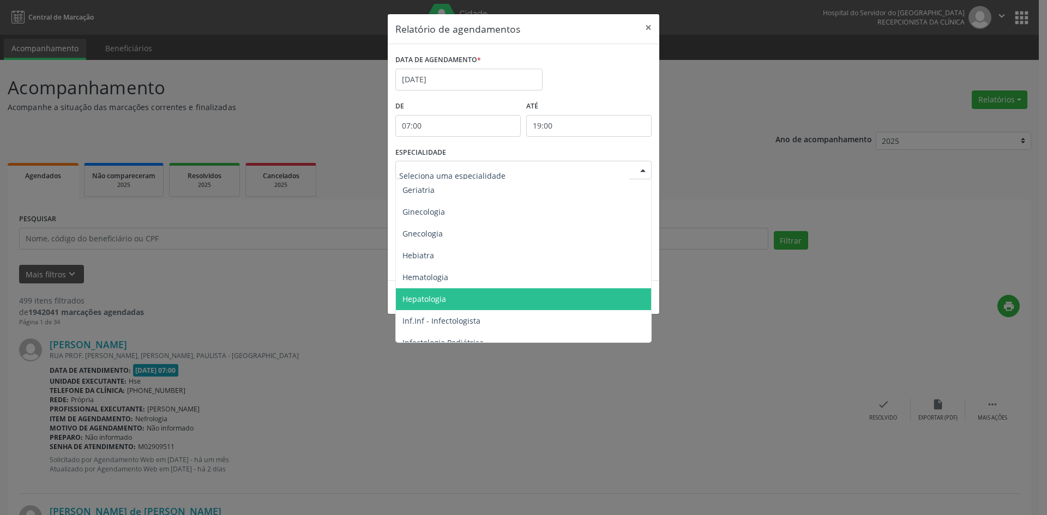
click at [429, 303] on span "Hepatologia" at bounding box center [424, 299] width 44 height 10
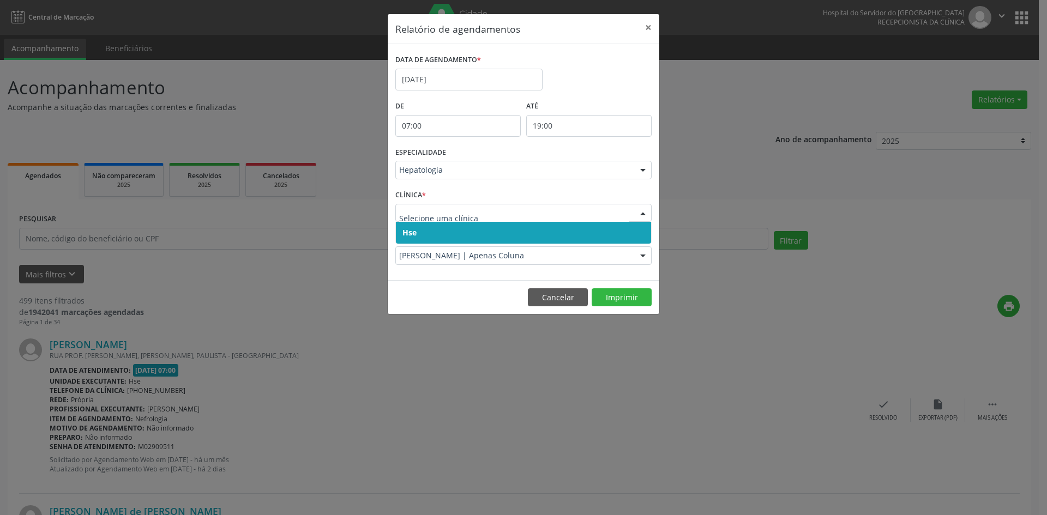
click at [431, 233] on span "Hse" at bounding box center [523, 233] width 255 height 22
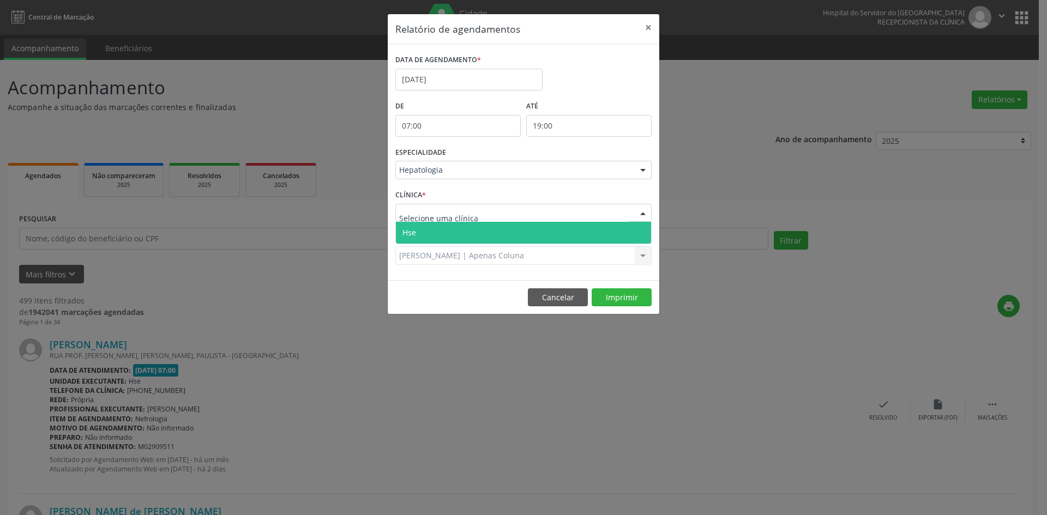
click at [417, 231] on span "Hse" at bounding box center [523, 233] width 255 height 22
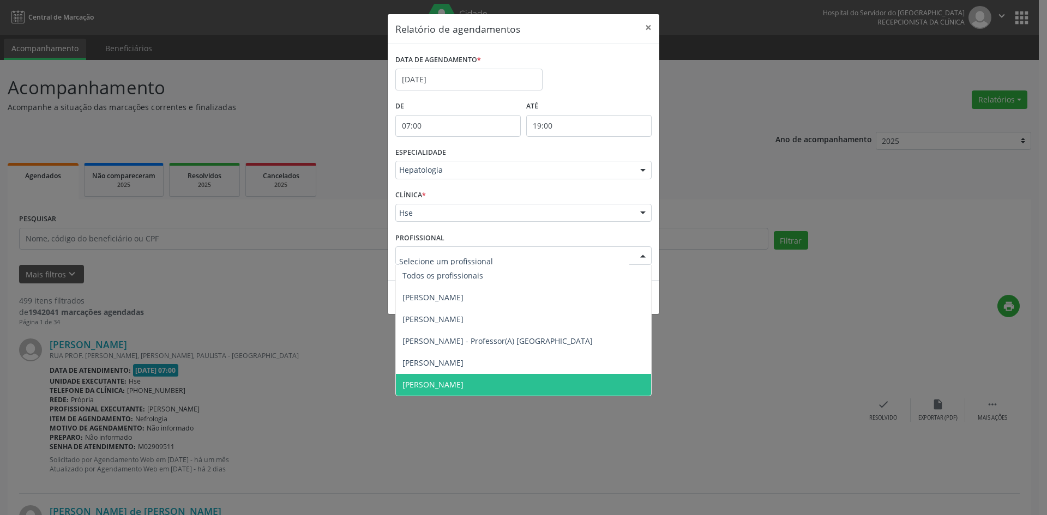
scroll to position [0, 0]
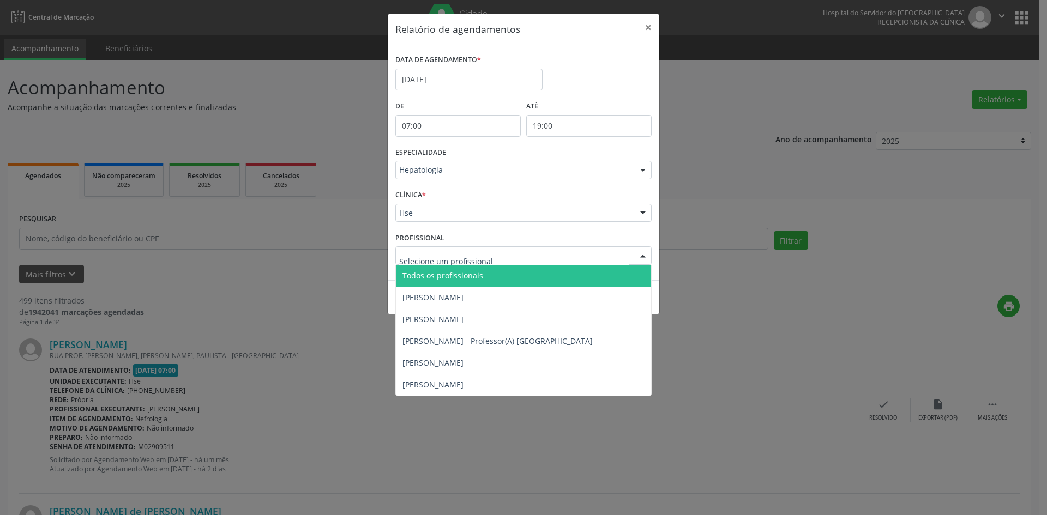
click at [444, 275] on span "Todos os profissionais" at bounding box center [442, 275] width 81 height 10
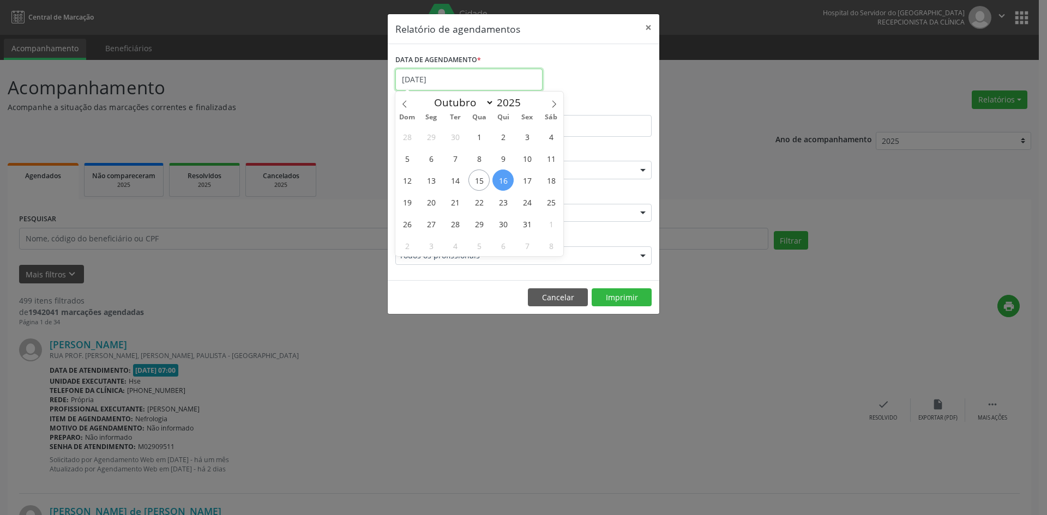
click at [469, 75] on input "[DATE]" at bounding box center [468, 80] width 147 height 22
click at [552, 182] on span "18" at bounding box center [550, 180] width 21 height 21
type input "[DATE]"
click at [552, 178] on span "18" at bounding box center [550, 180] width 21 height 21
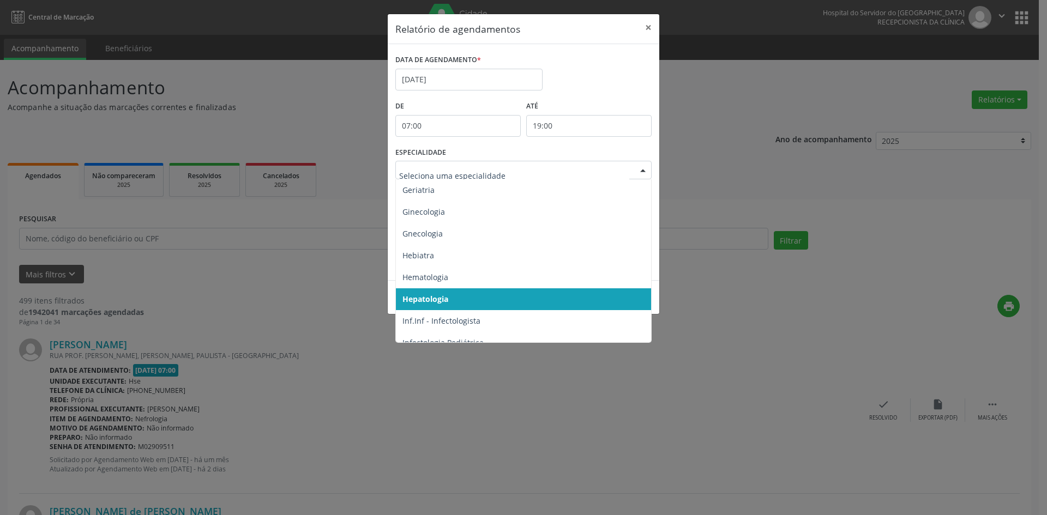
click at [649, 172] on div at bounding box center [643, 170] width 16 height 19
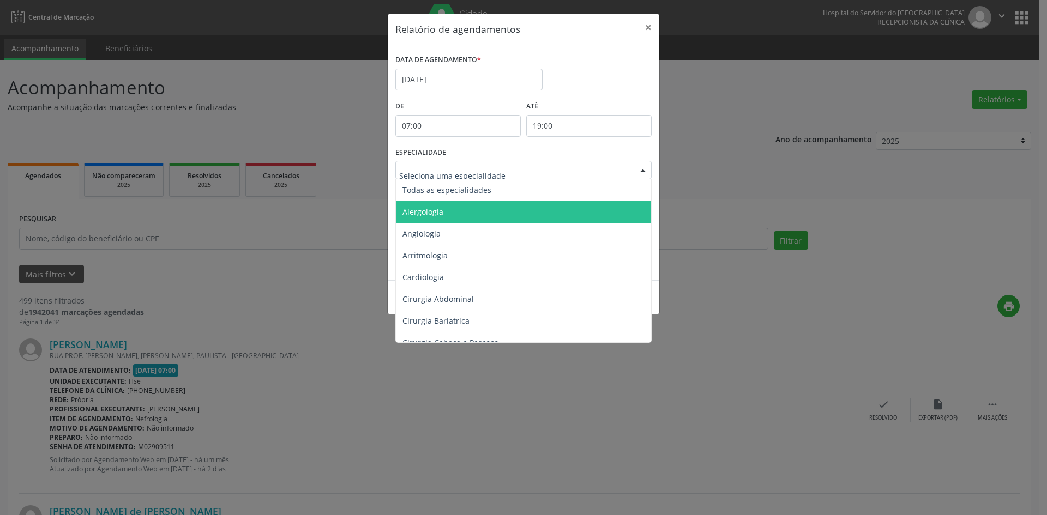
click at [422, 207] on span "Alergologia" at bounding box center [422, 212] width 41 height 10
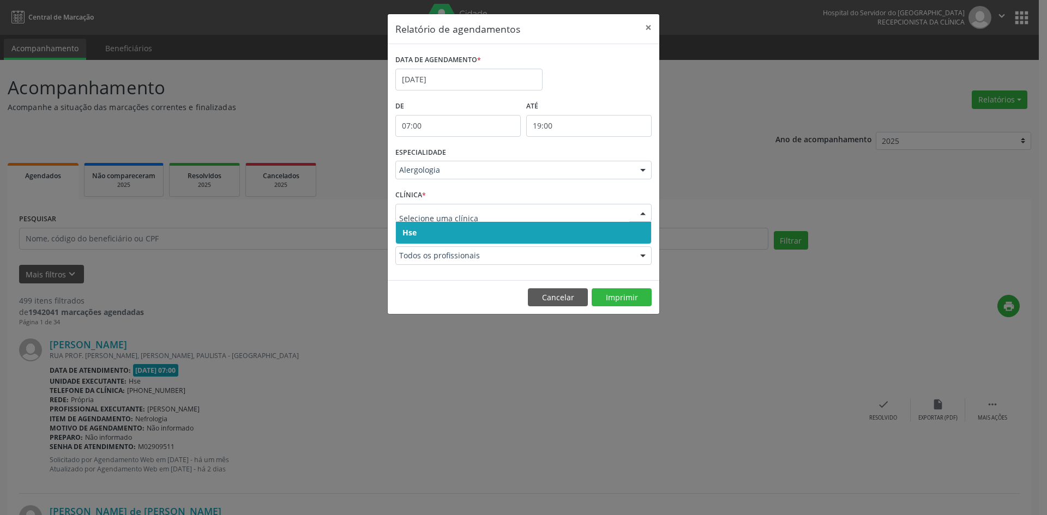
click at [407, 204] on div at bounding box center [523, 213] width 256 height 19
click at [408, 231] on span "Hse" at bounding box center [409, 232] width 14 height 10
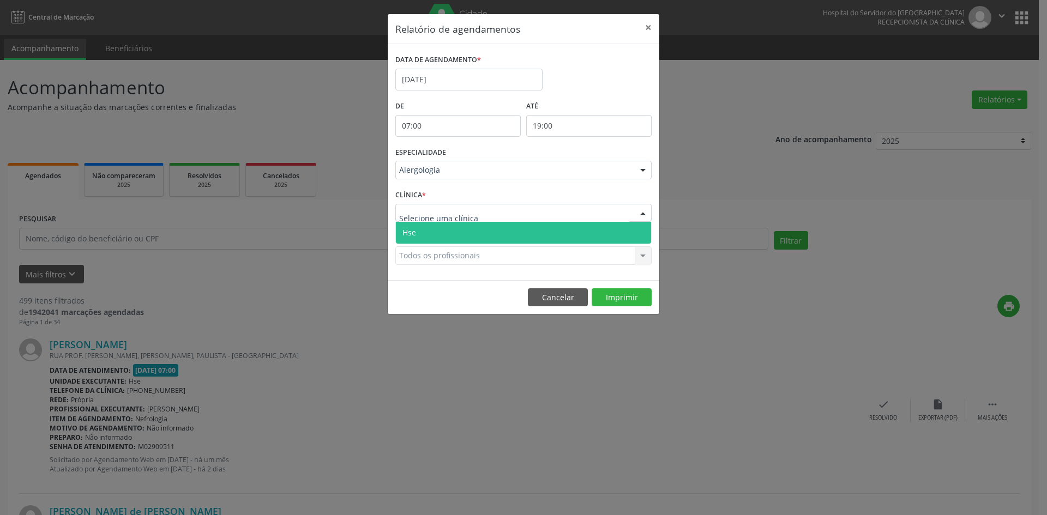
click at [418, 232] on span "Hse" at bounding box center [523, 233] width 255 height 22
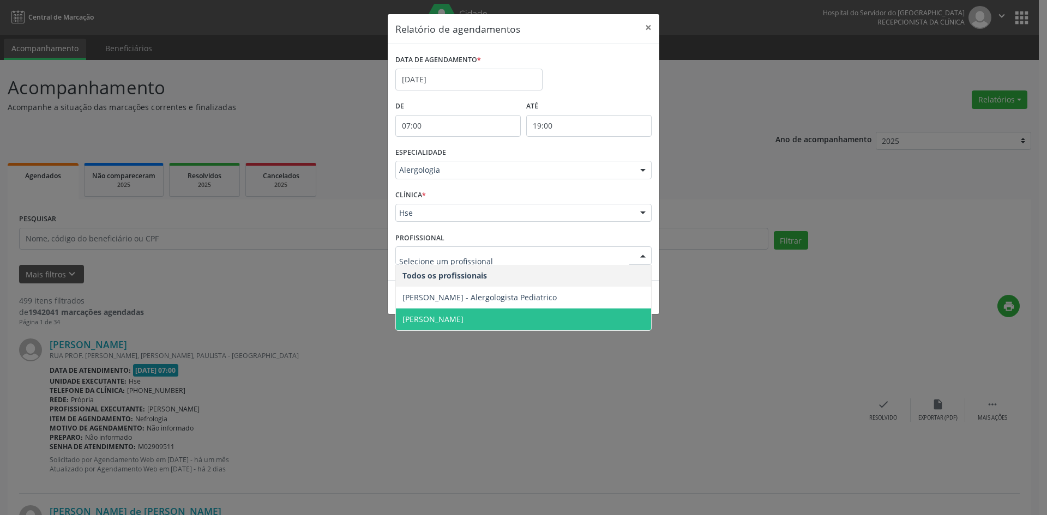
click at [436, 316] on span "[PERSON_NAME]" at bounding box center [432, 319] width 61 height 10
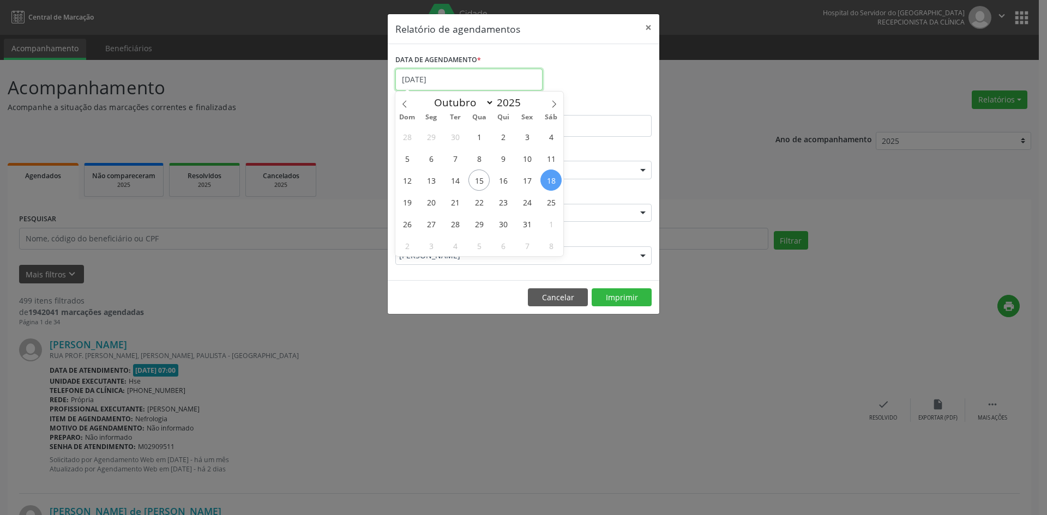
click at [421, 77] on input "[DATE]" at bounding box center [468, 80] width 147 height 22
click at [553, 180] on span "18" at bounding box center [550, 180] width 21 height 21
type input "[DATE]"
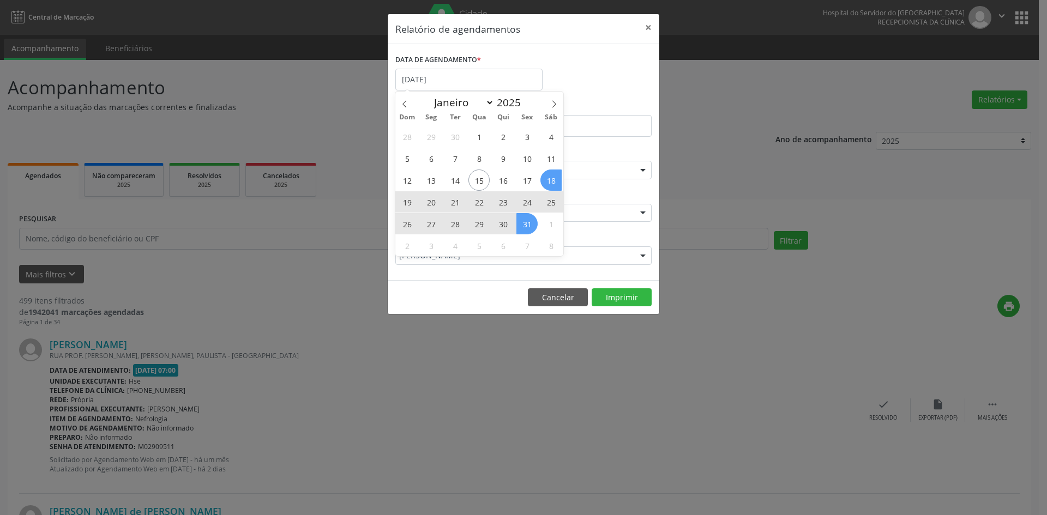
drag, startPoint x: 553, startPoint y: 180, endPoint x: 528, endPoint y: 225, distance: 51.1
click at [528, 225] on div "28 29 30 1 2 3 4 5 6 7 8 9 10 11 12 13 14 15 16 17 18 19 20 21 22 23 24 25 26 2…" at bounding box center [479, 190] width 168 height 131
click at [528, 225] on span "31" at bounding box center [526, 223] width 21 height 21
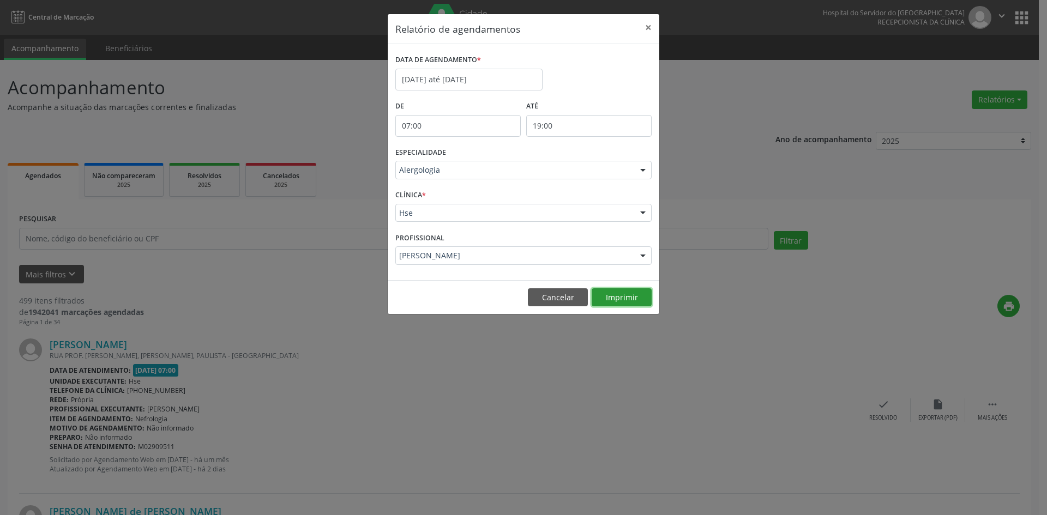
click at [616, 295] on button "Imprimir" at bounding box center [622, 297] width 60 height 19
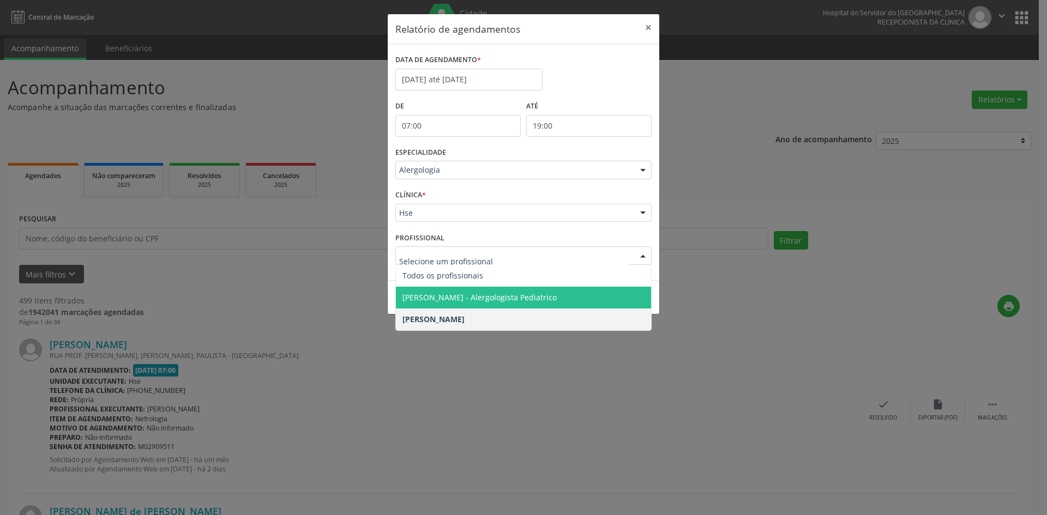
click at [468, 299] on span "[PERSON_NAME] - Alergologista Pediatrico" at bounding box center [479, 297] width 154 height 10
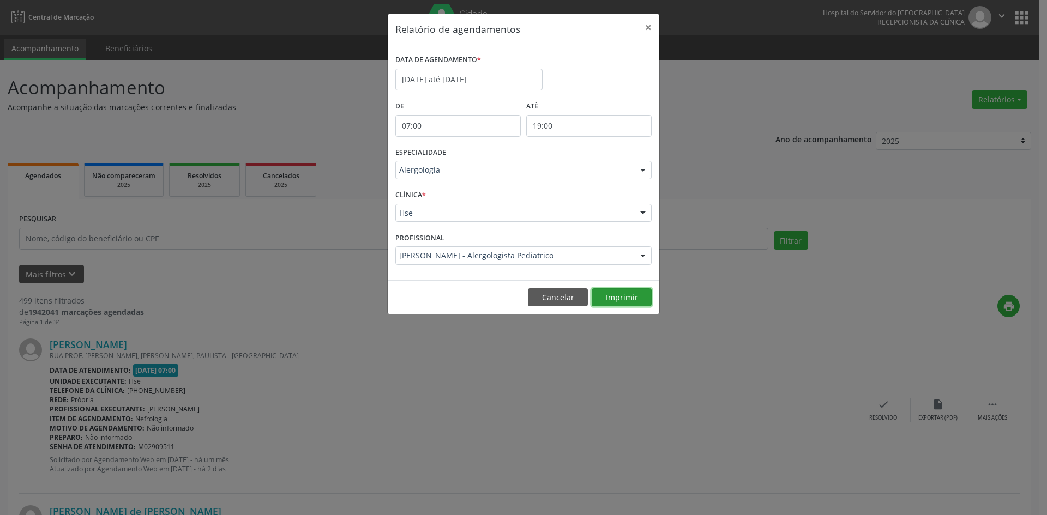
click at [616, 299] on button "Imprimir" at bounding box center [622, 297] width 60 height 19
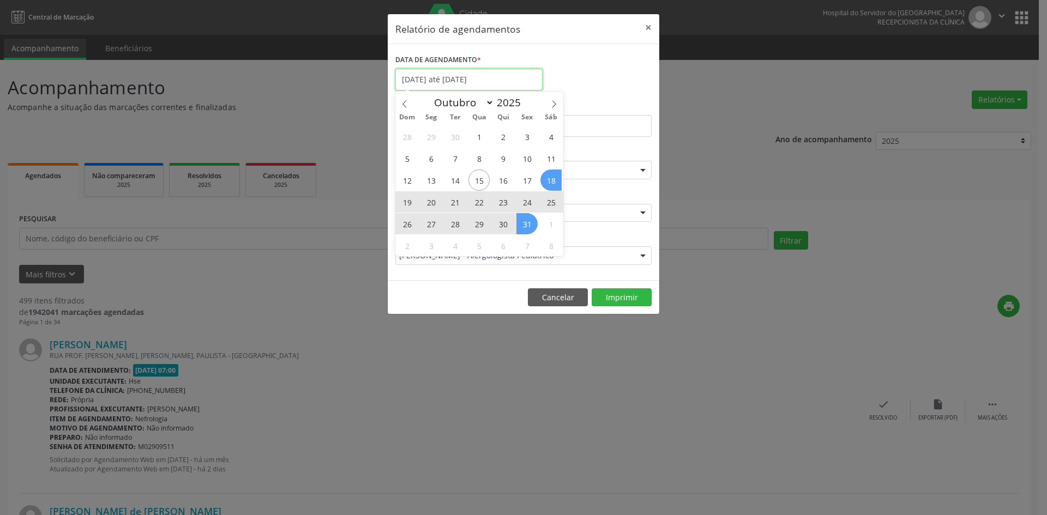
click at [474, 80] on input "[DATE] até [DATE]" at bounding box center [468, 80] width 147 height 22
click at [558, 105] on span at bounding box center [554, 101] width 19 height 19
select select "10"
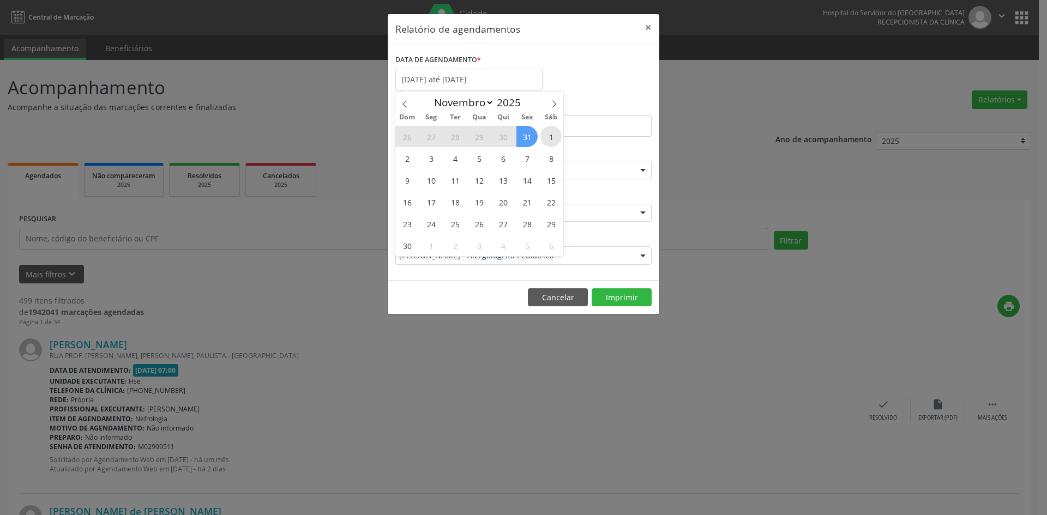
click at [554, 137] on span "1" at bounding box center [550, 136] width 21 height 21
type input "[DATE]"
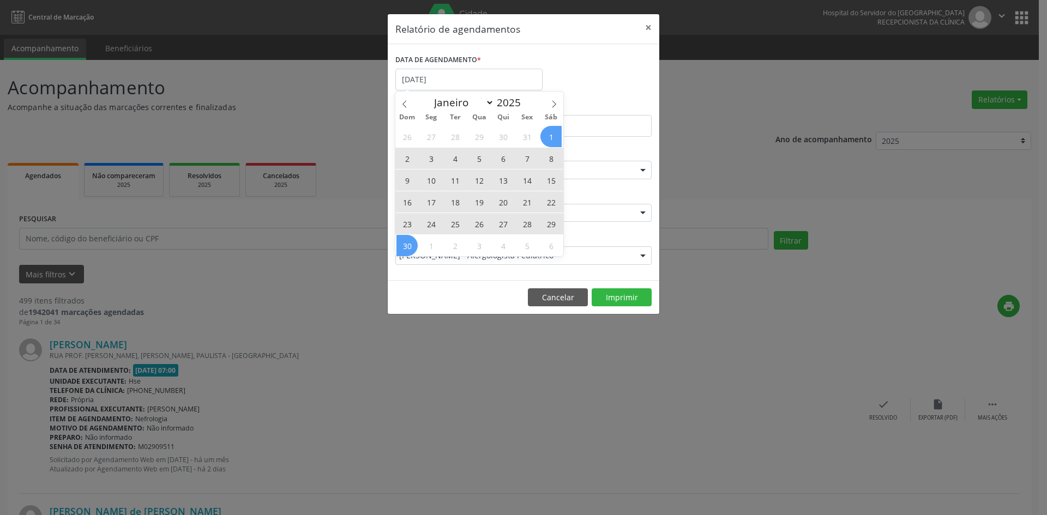
drag, startPoint x: 554, startPoint y: 137, endPoint x: 412, endPoint y: 245, distance: 179.0
click at [412, 245] on div "26 27 28 29 30 31 1 2 3 4 5 6 7 8 9 10 11 12 13 14 15 16 17 18 19 20 21 22 23 2…" at bounding box center [479, 190] width 168 height 131
click at [412, 245] on span "30" at bounding box center [406, 245] width 21 height 21
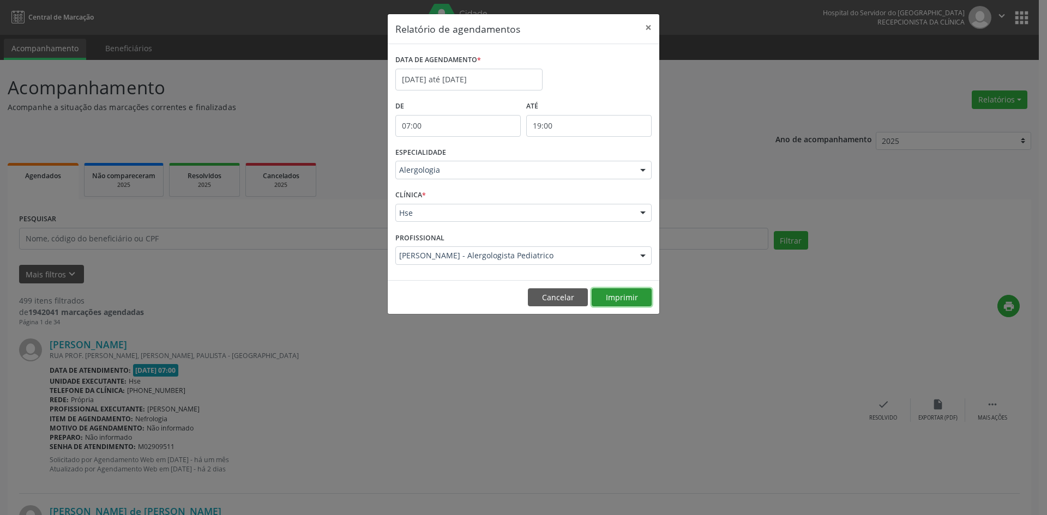
click at [628, 292] on button "Imprimir" at bounding box center [622, 297] width 60 height 19
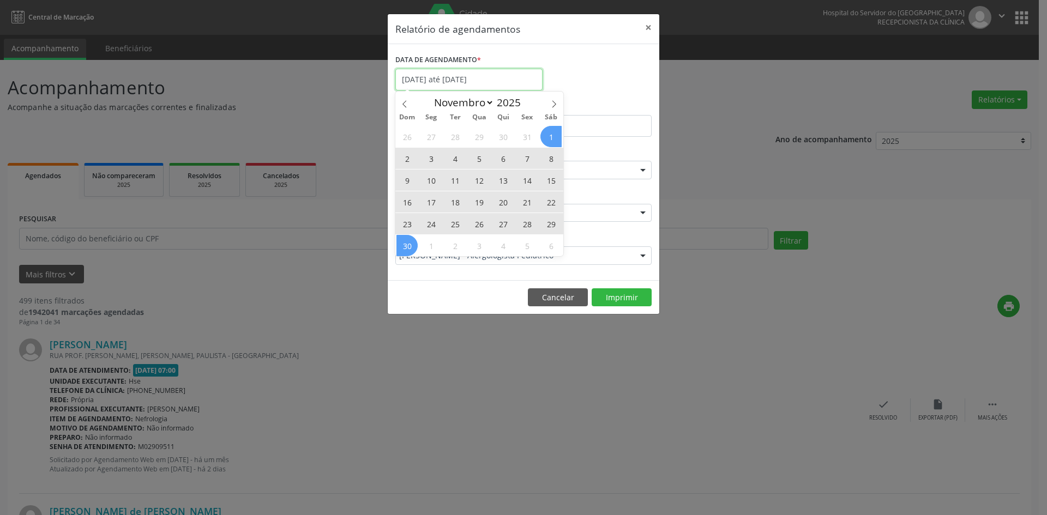
click at [429, 77] on input "[DATE] até [DATE]" at bounding box center [468, 80] width 147 height 22
click at [399, 101] on span at bounding box center [404, 101] width 19 height 19
select select "9"
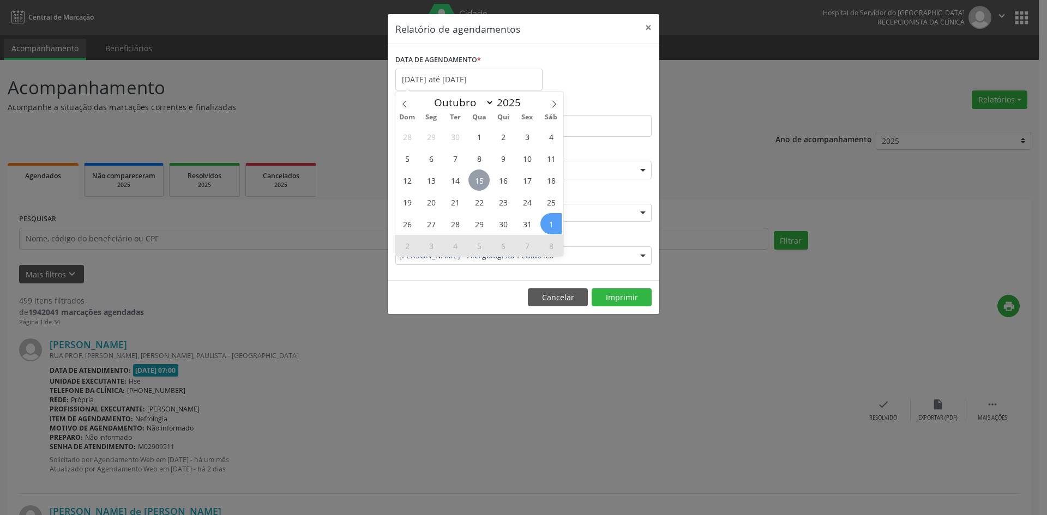
click at [476, 182] on span "15" at bounding box center [478, 180] width 21 height 21
type input "[DATE]"
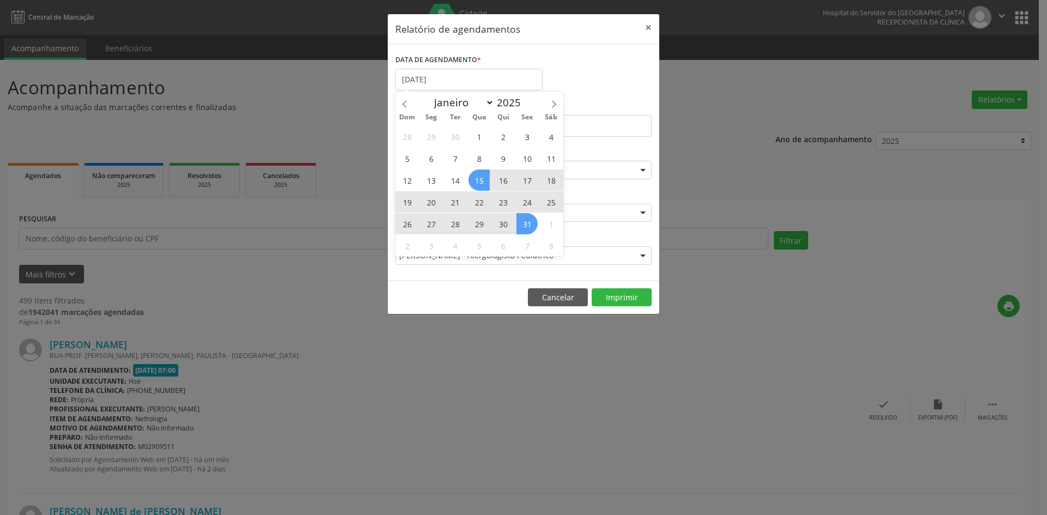
drag, startPoint x: 476, startPoint y: 182, endPoint x: 533, endPoint y: 228, distance: 72.8
click at [533, 228] on div "28 29 30 1 2 3 4 5 6 7 8 9 10 11 12 13 14 15 16 17 18 19 20 21 22 23 24 25 26 2…" at bounding box center [479, 190] width 168 height 131
click at [532, 225] on span "31" at bounding box center [526, 223] width 21 height 21
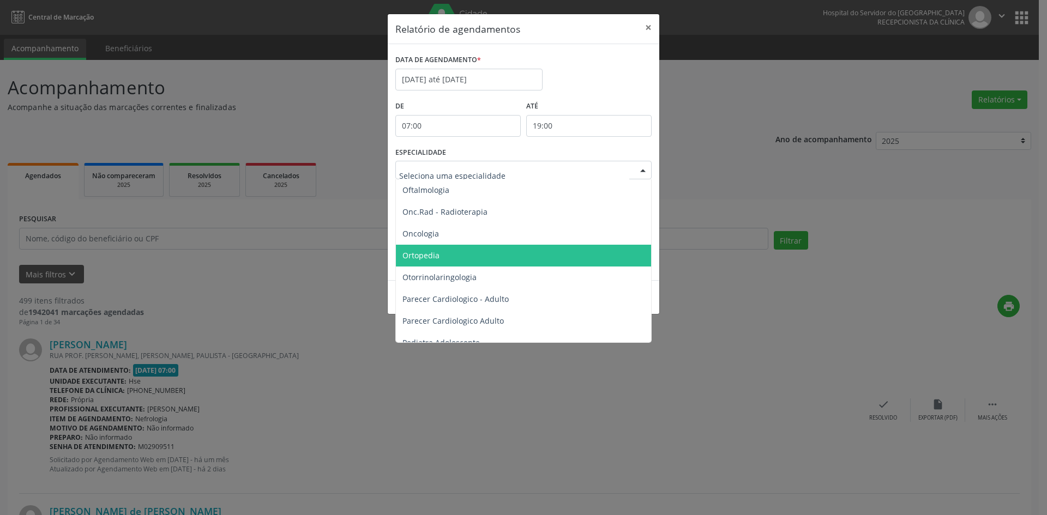
scroll to position [1581, 0]
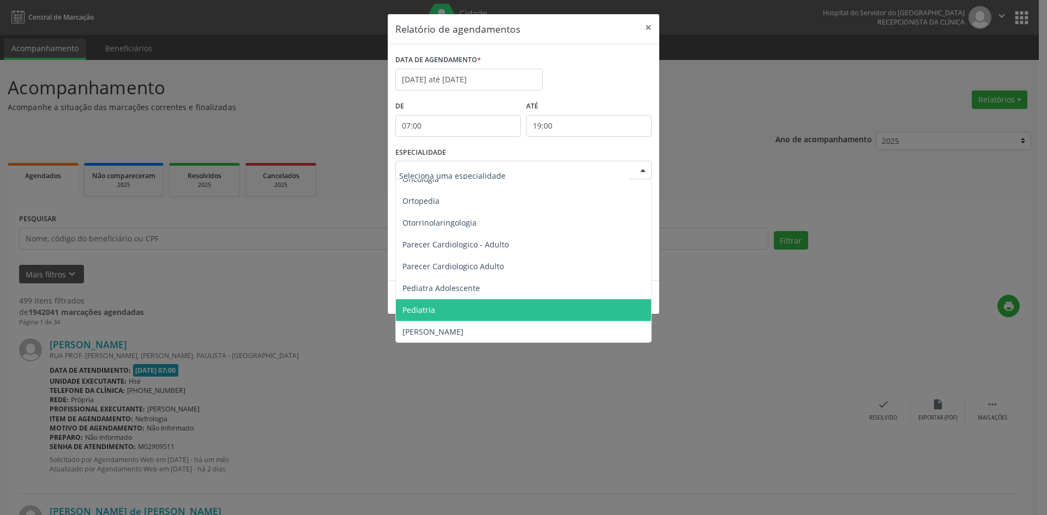
click at [417, 313] on span "Pediatria" at bounding box center [418, 310] width 33 height 10
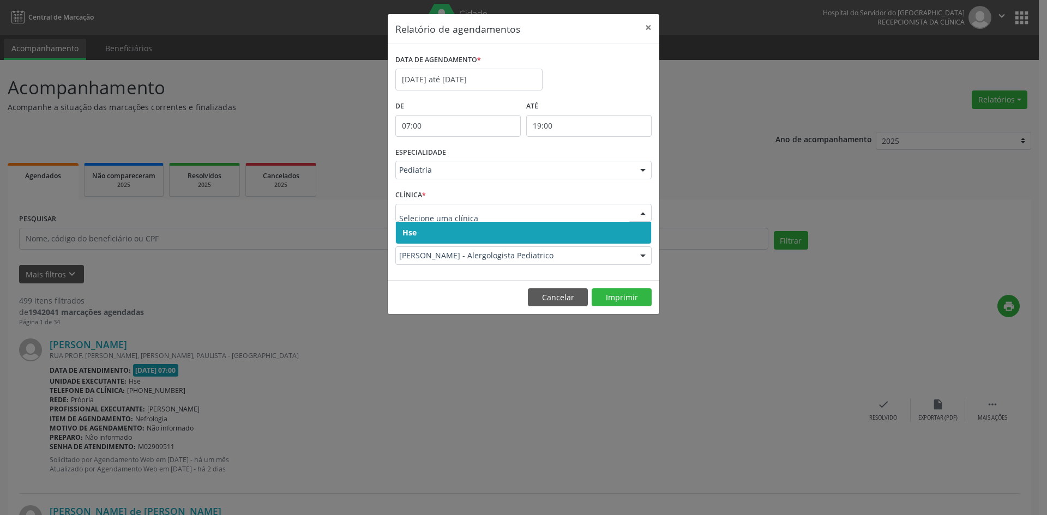
click at [412, 233] on span "Hse" at bounding box center [409, 232] width 14 height 10
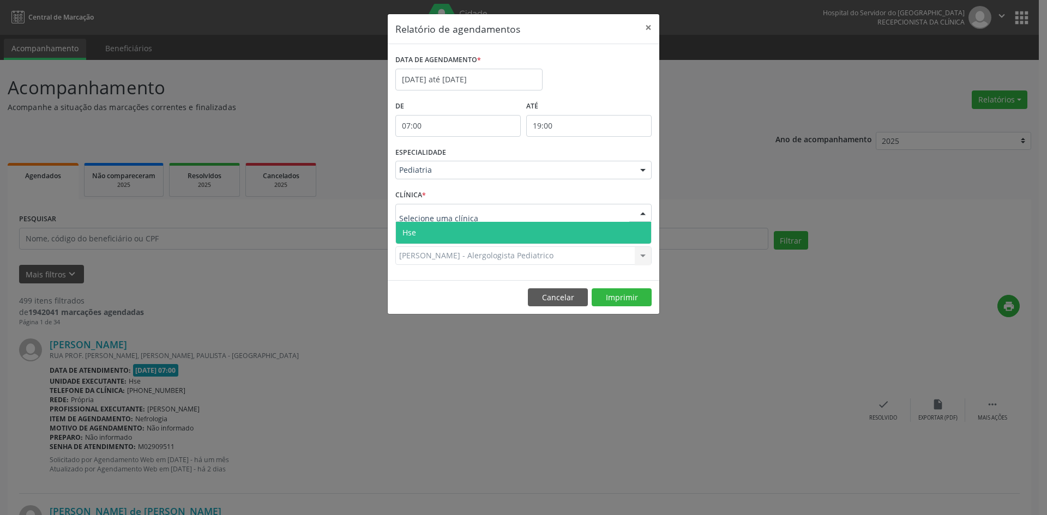
click at [414, 230] on span "Hse" at bounding box center [409, 232] width 14 height 10
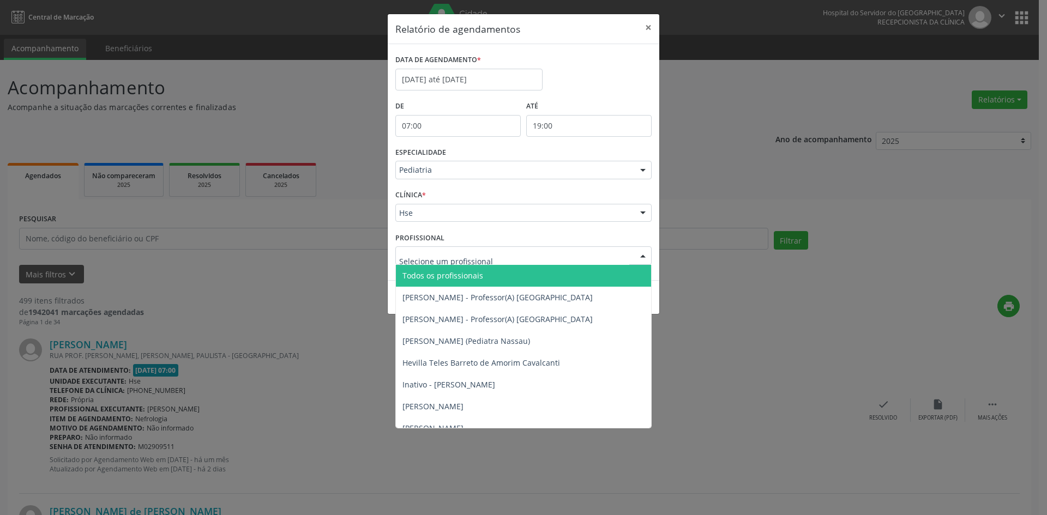
click at [420, 275] on span "Todos os profissionais" at bounding box center [442, 275] width 81 height 10
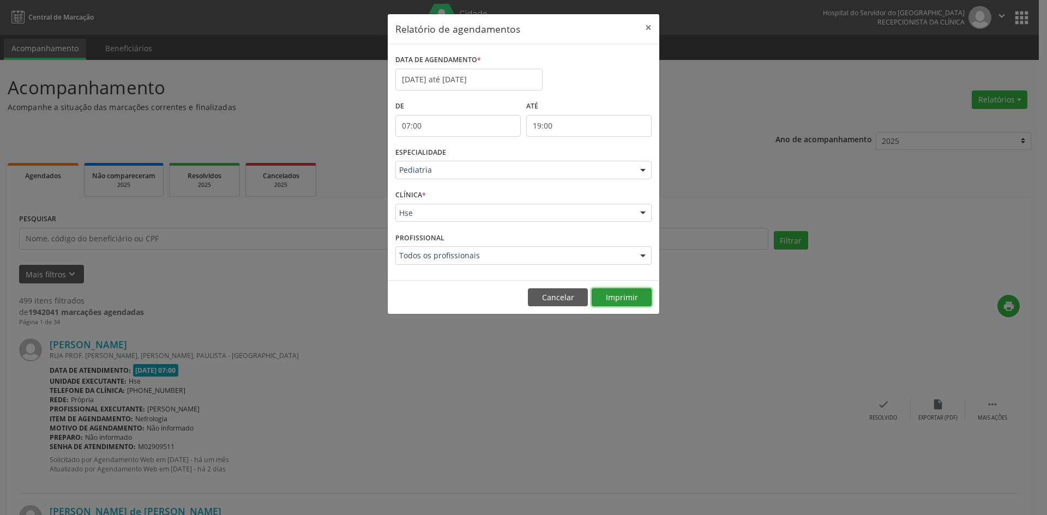
click at [623, 300] on button "Imprimir" at bounding box center [622, 297] width 60 height 19
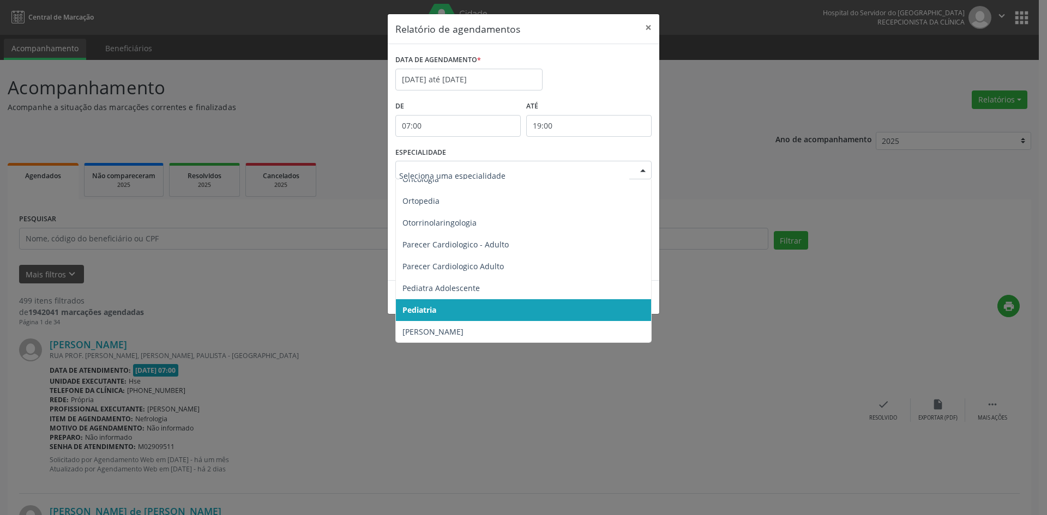
click at [647, 171] on div at bounding box center [643, 170] width 16 height 19
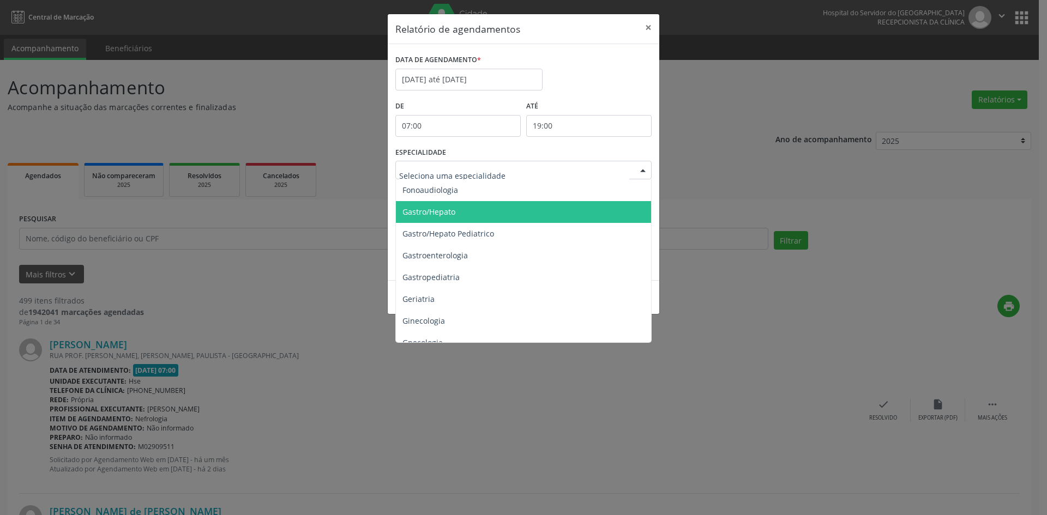
scroll to position [709, 0]
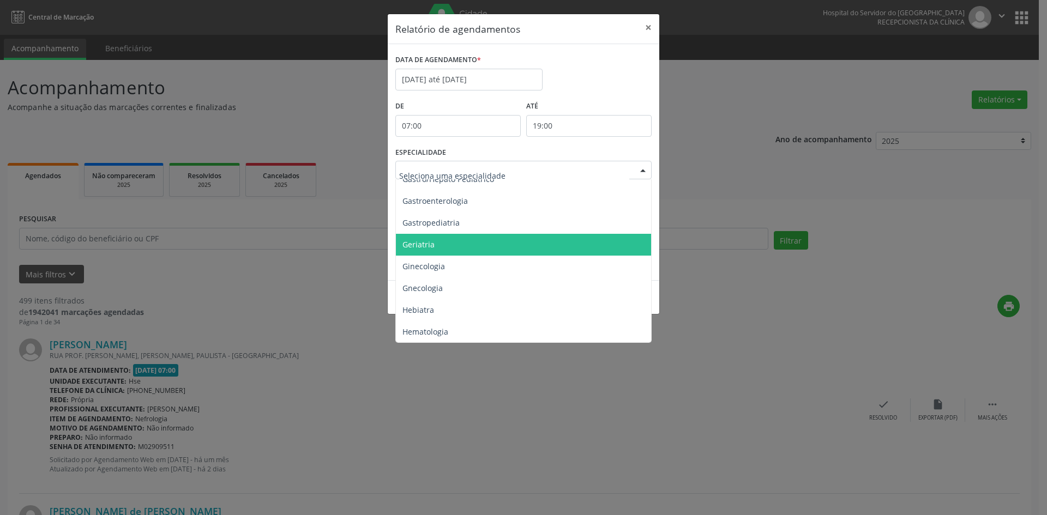
click at [429, 244] on span "Geriatria" at bounding box center [418, 244] width 32 height 10
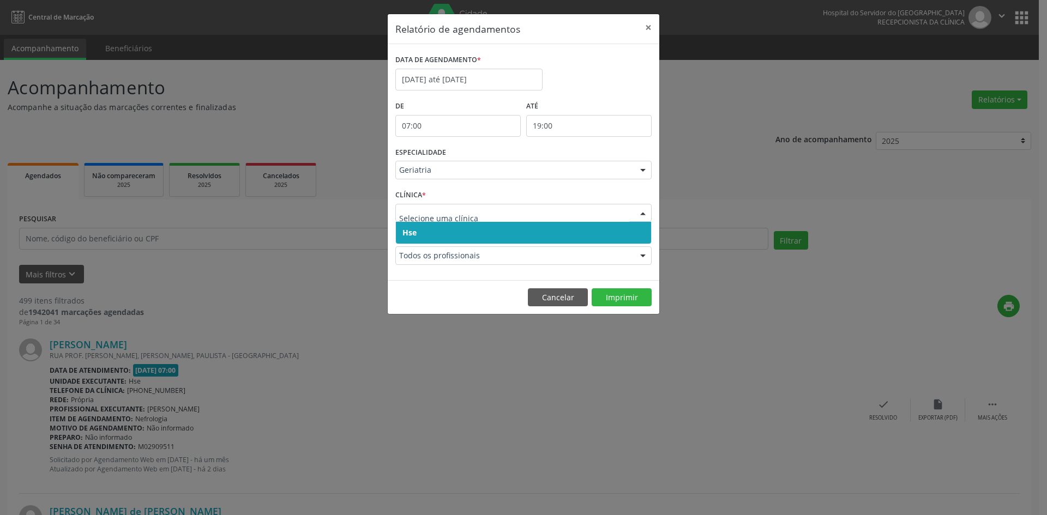
click at [410, 239] on span "Hse" at bounding box center [523, 233] width 255 height 22
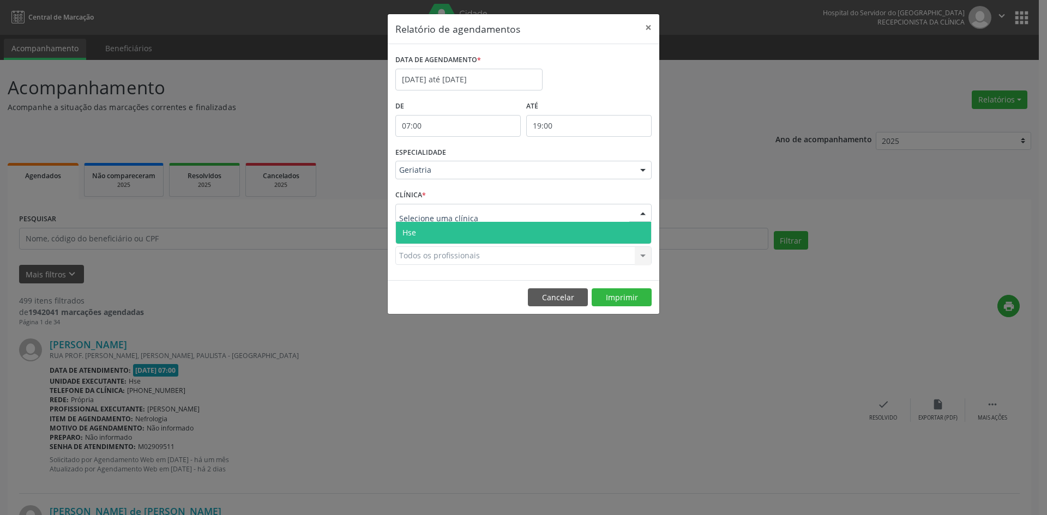
click at [411, 231] on span "Hse" at bounding box center [409, 232] width 14 height 10
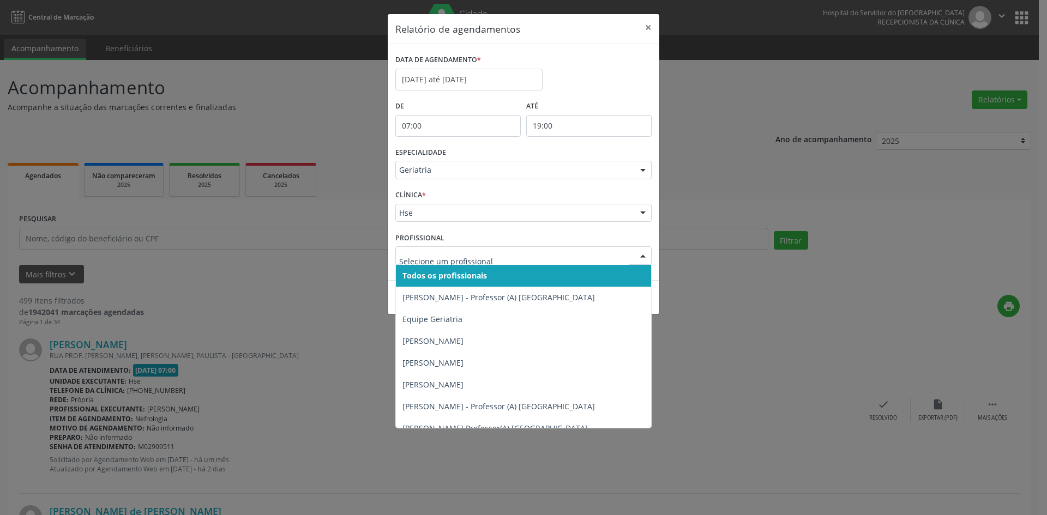
click at [431, 276] on span "Todos os profissionais" at bounding box center [444, 275] width 85 height 10
click at [431, 281] on span "Todos os profissionais" at bounding box center [523, 276] width 255 height 22
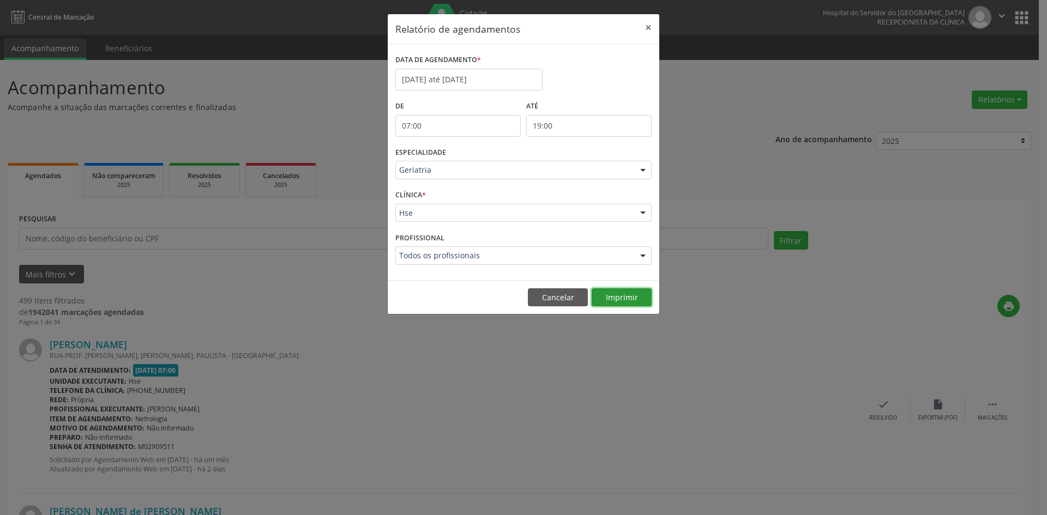
click at [627, 303] on button "Imprimir" at bounding box center [622, 297] width 60 height 19
click at [644, 170] on div at bounding box center [643, 170] width 16 height 19
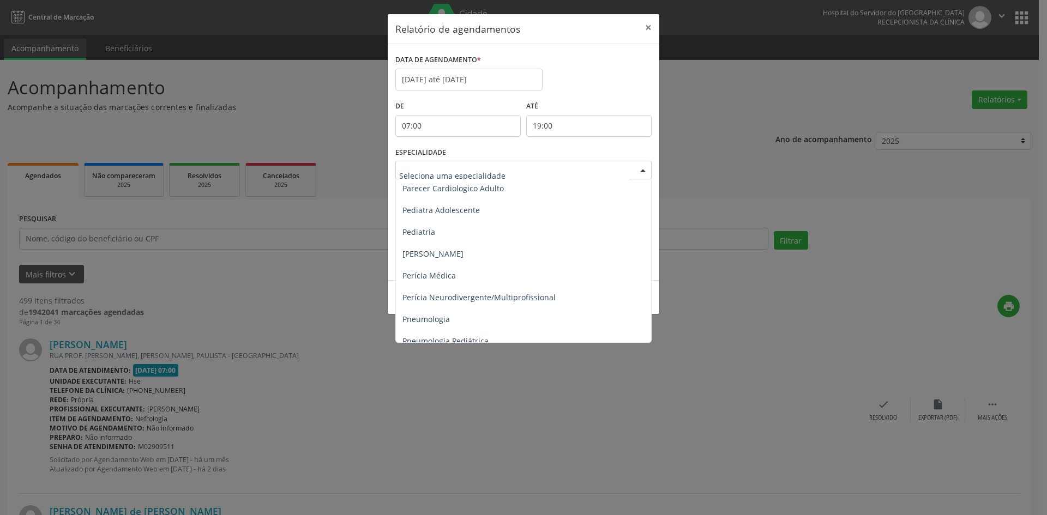
scroll to position [1636, 0]
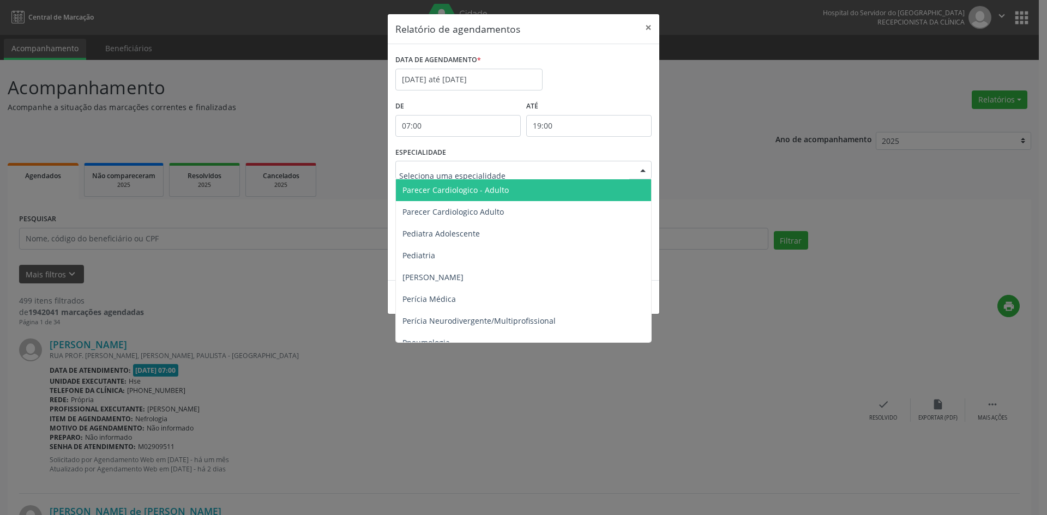
click at [464, 192] on span "Parecer Cardiologico - Adulto" at bounding box center [455, 190] width 106 height 10
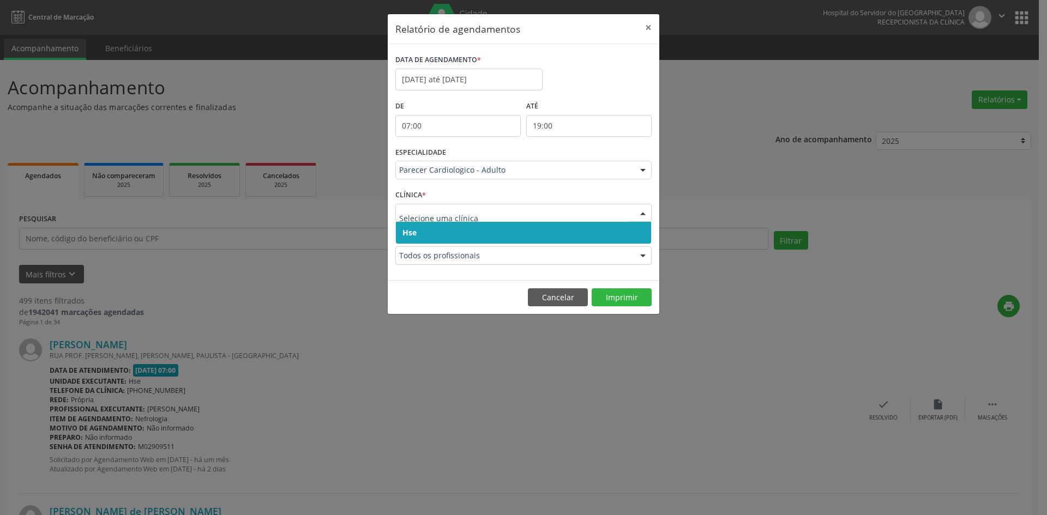
click at [407, 234] on span "Hse" at bounding box center [409, 232] width 14 height 10
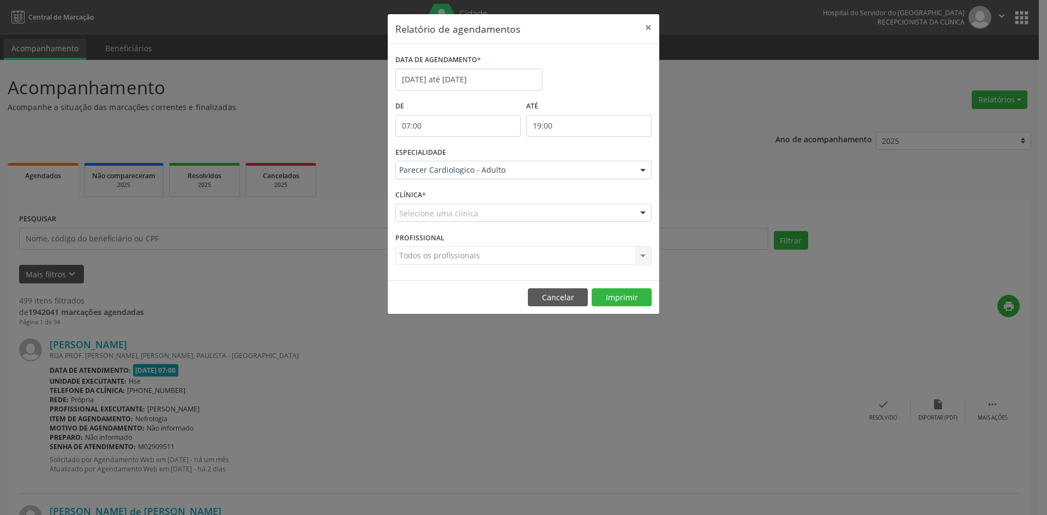
drag, startPoint x: 408, startPoint y: 219, endPoint x: 411, endPoint y: 228, distance: 9.7
click at [409, 219] on div "Selecione uma clínica" at bounding box center [523, 213] width 256 height 19
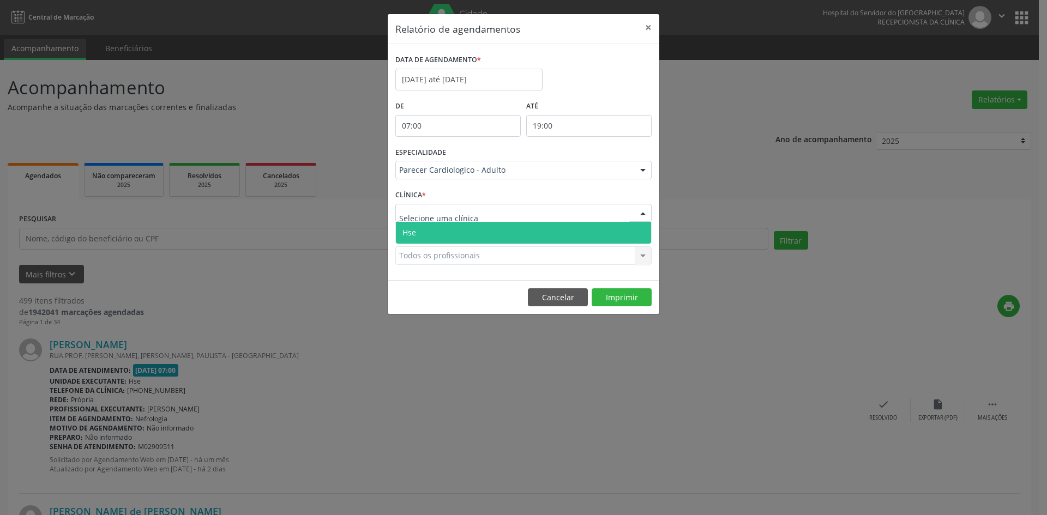
click at [412, 236] on span "Hse" at bounding box center [409, 232] width 14 height 10
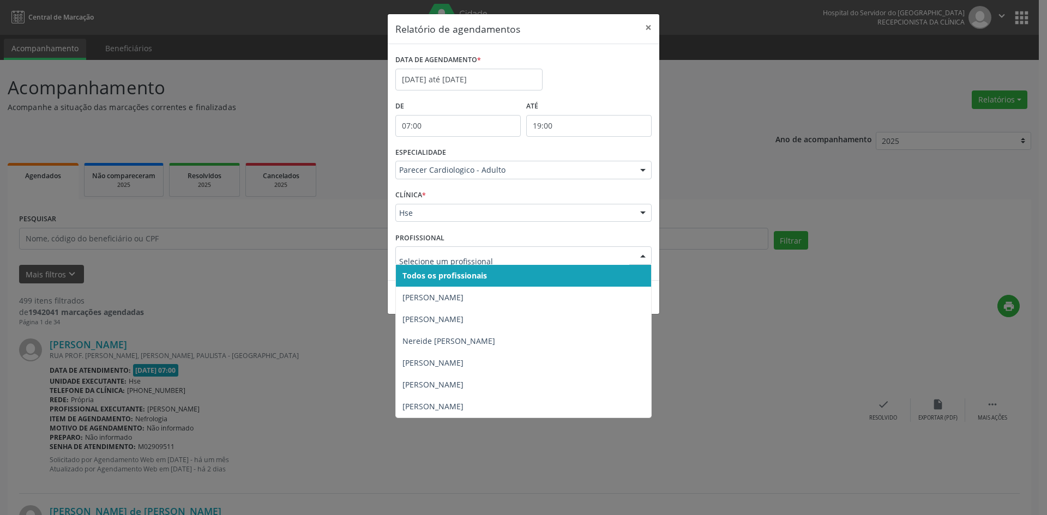
click at [418, 274] on span "Todos os profissionais" at bounding box center [444, 275] width 85 height 10
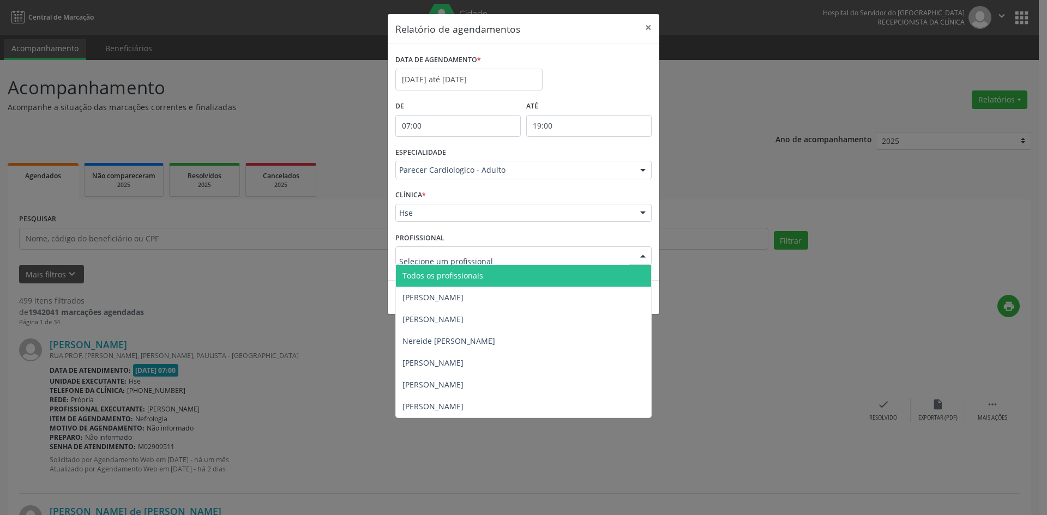
click at [422, 274] on span "Todos os profissionais" at bounding box center [442, 275] width 81 height 10
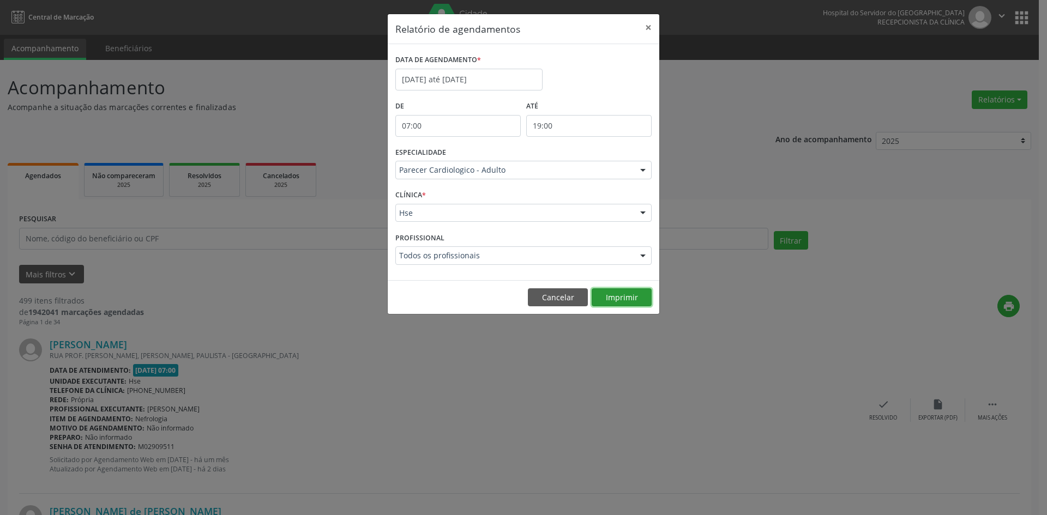
click at [632, 298] on button "Imprimir" at bounding box center [622, 297] width 60 height 19
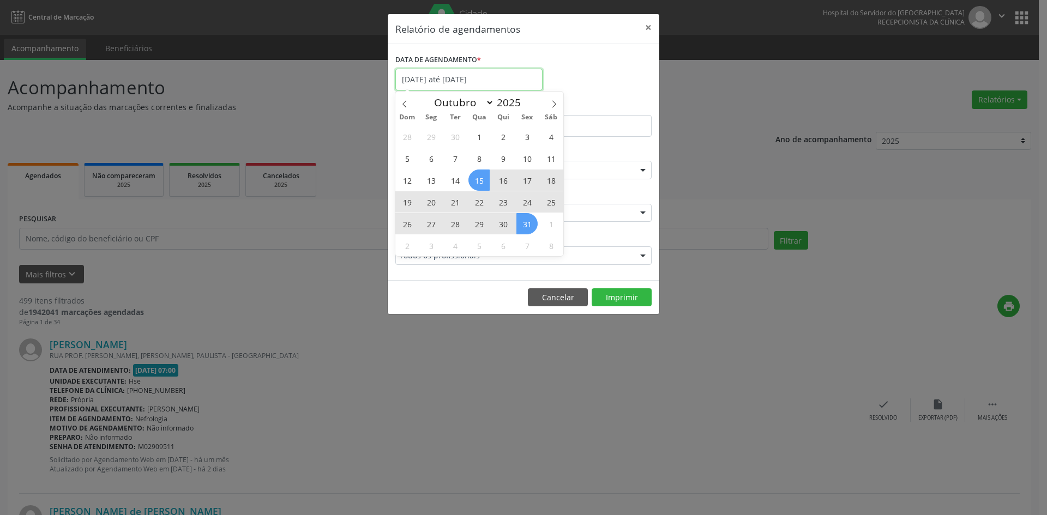
click at [437, 74] on input "[DATE] até [DATE]" at bounding box center [468, 80] width 147 height 22
click at [553, 105] on icon at bounding box center [554, 104] width 8 height 8
select select "10"
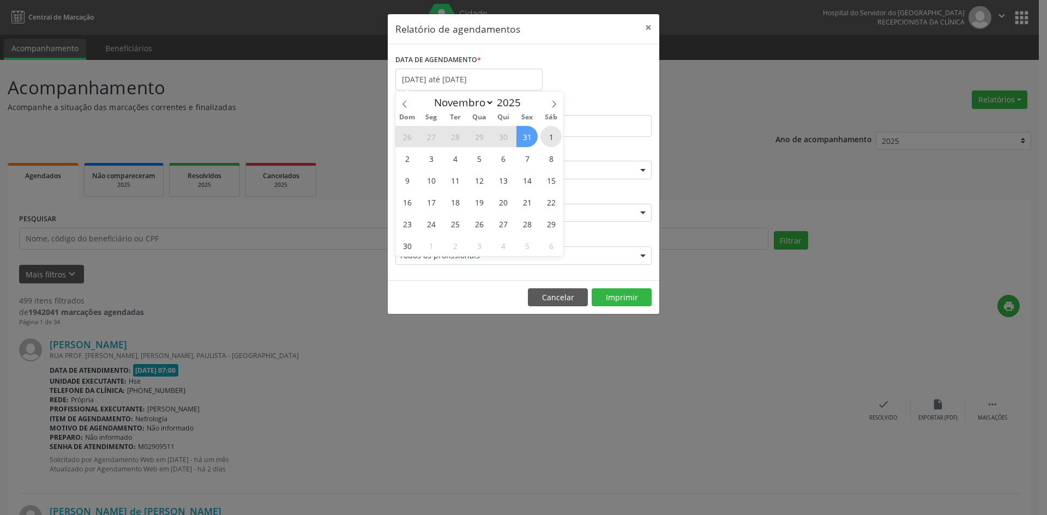
click at [548, 135] on span "1" at bounding box center [550, 136] width 21 height 21
type input "[DATE]"
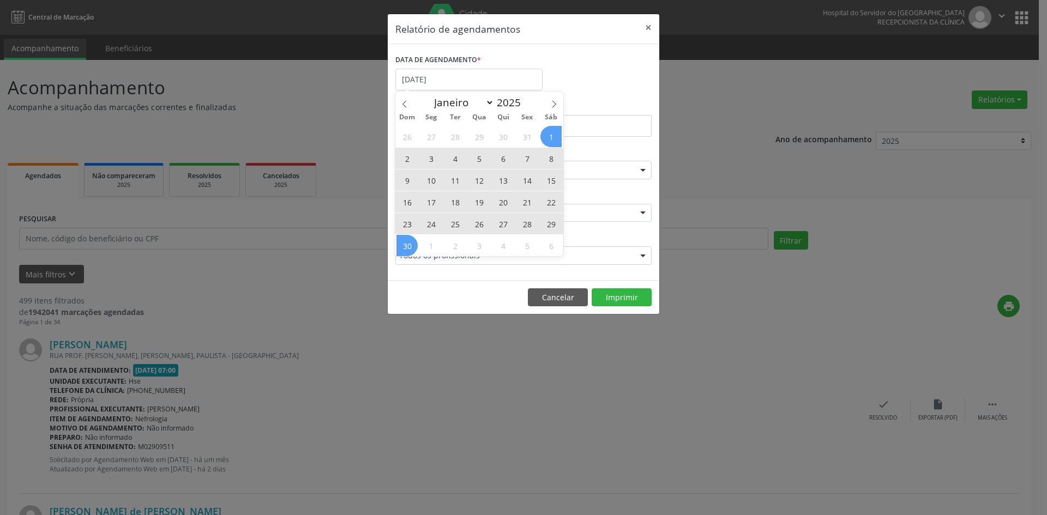
drag, startPoint x: 548, startPoint y: 135, endPoint x: 402, endPoint y: 247, distance: 183.5
click at [402, 247] on div "26 27 28 29 30 31 1 2 3 4 5 6 7 8 9 10 11 12 13 14 15 16 17 18 19 20 21 22 23 2…" at bounding box center [479, 190] width 168 height 131
click at [399, 247] on span "30" at bounding box center [406, 245] width 21 height 21
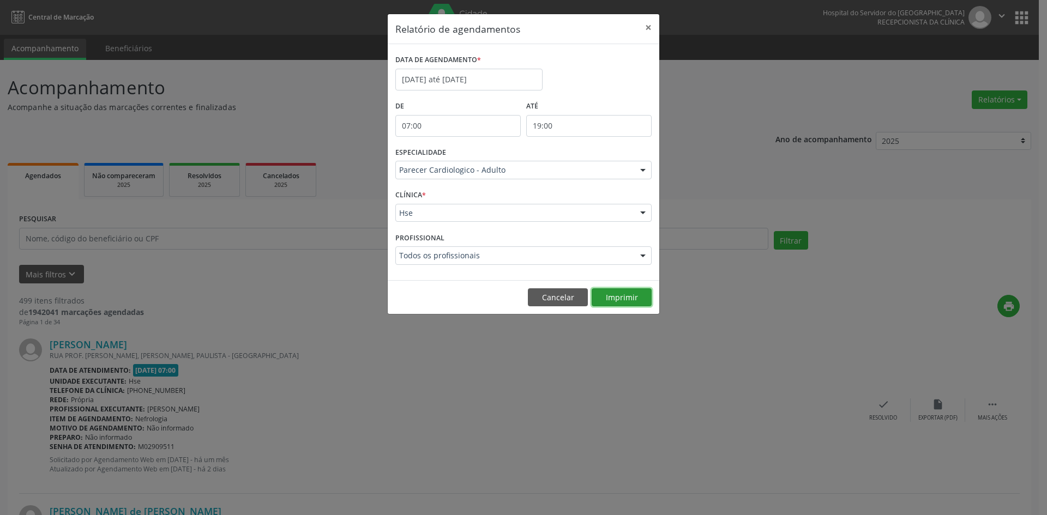
click at [617, 297] on button "Imprimir" at bounding box center [622, 297] width 60 height 19
